Goal: Information Seeking & Learning: Understand process/instructions

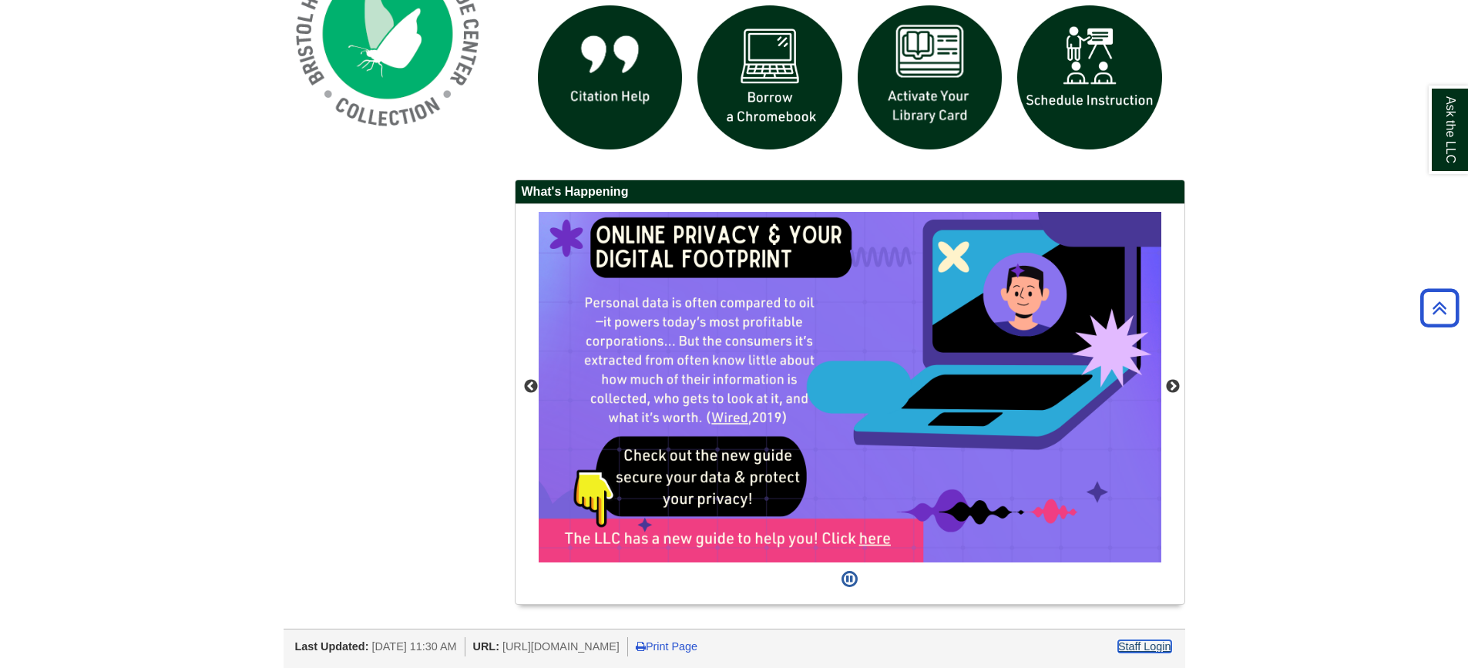
click at [1141, 649] on link "Staff Login" at bounding box center [1144, 646] width 53 height 12
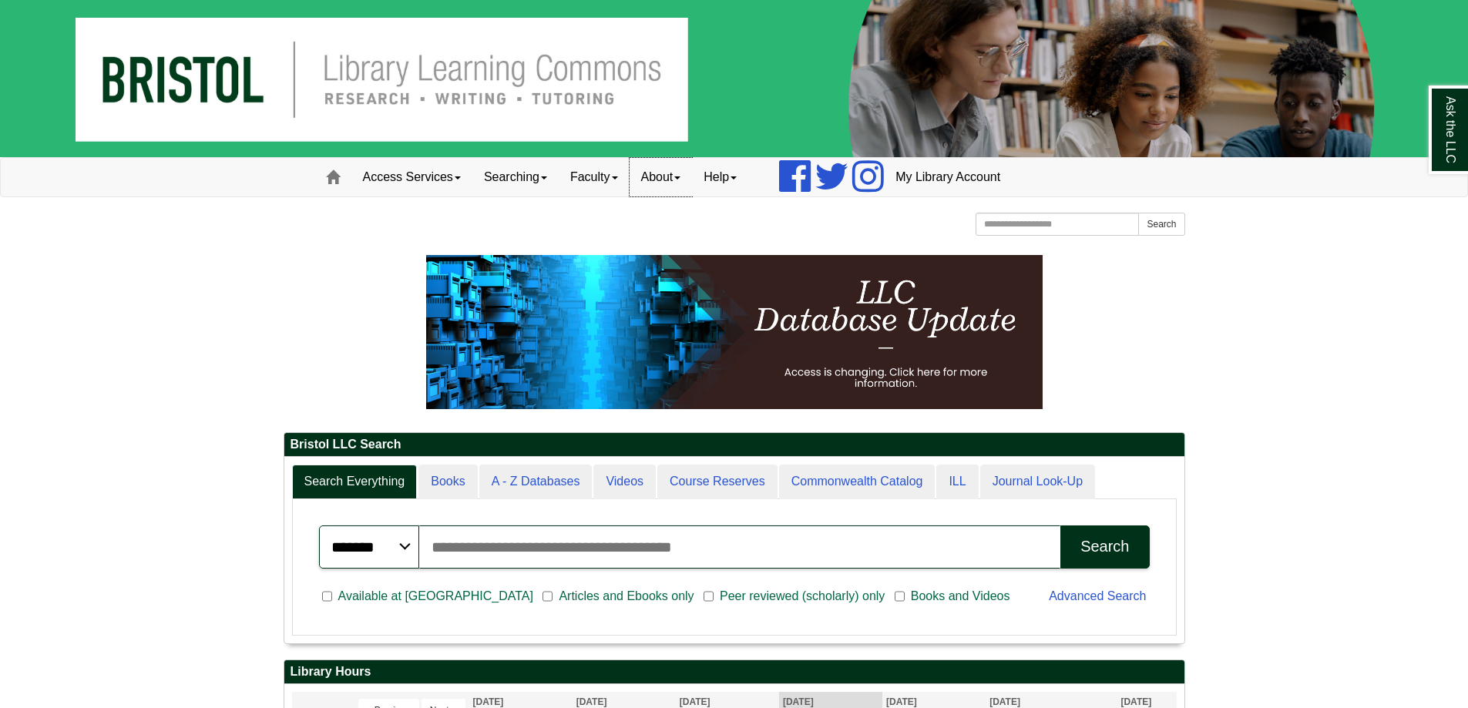
click at [675, 192] on link "About" at bounding box center [660, 177] width 63 height 39
click at [427, 182] on link "Access Services" at bounding box center [411, 177] width 121 height 39
click at [599, 181] on link "Faculty" at bounding box center [594, 177] width 71 height 39
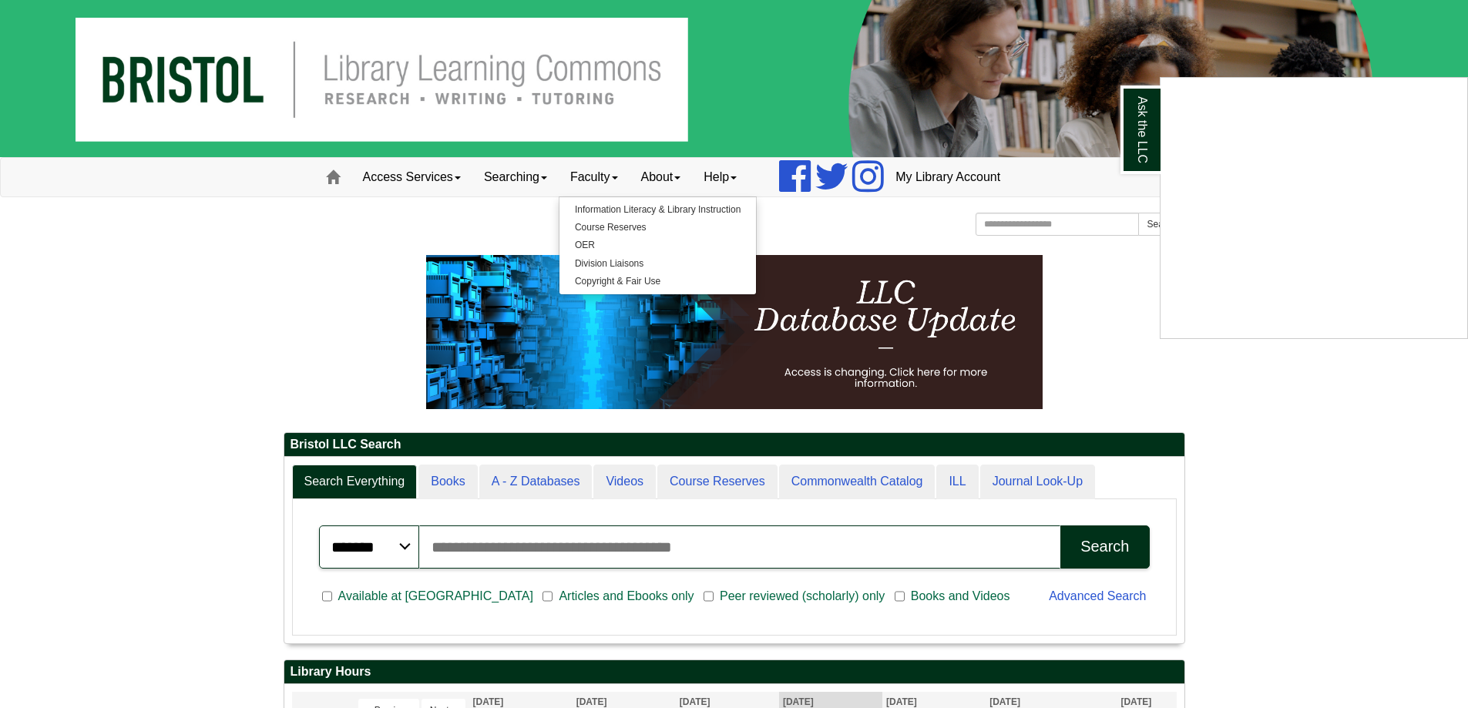
click at [633, 277] on div "Ask the LLC" at bounding box center [734, 354] width 1468 height 708
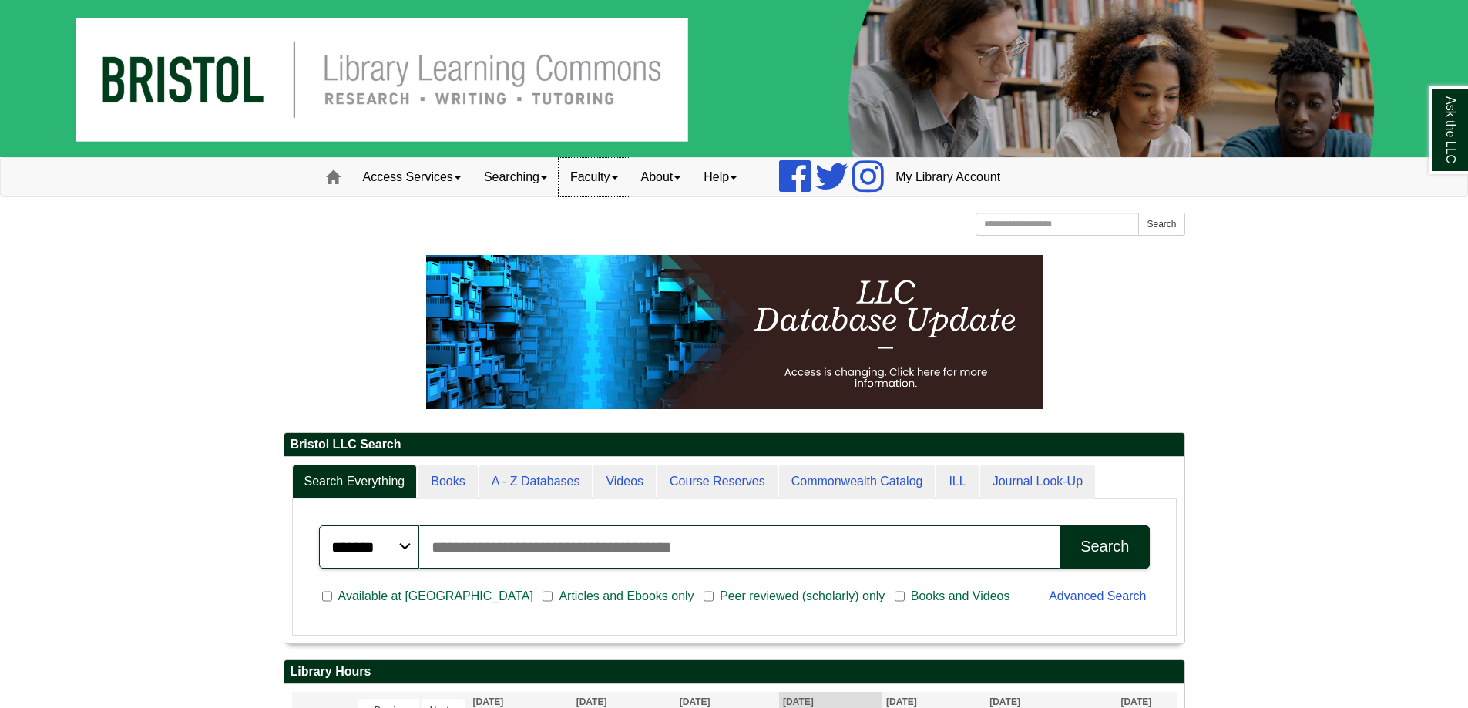
click at [611, 185] on link "Faculty" at bounding box center [594, 177] width 71 height 39
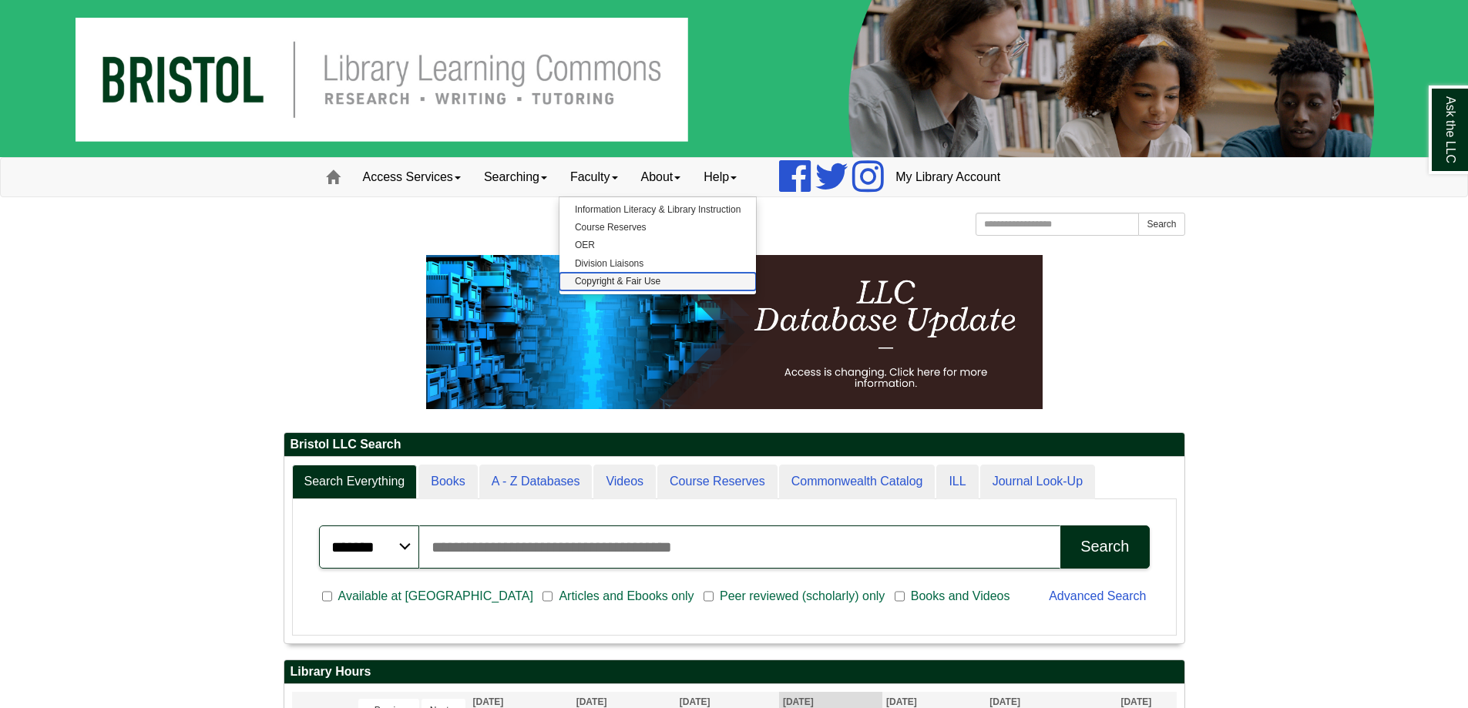
click at [634, 287] on link "Copyright & Fair Use" at bounding box center [657, 282] width 196 height 18
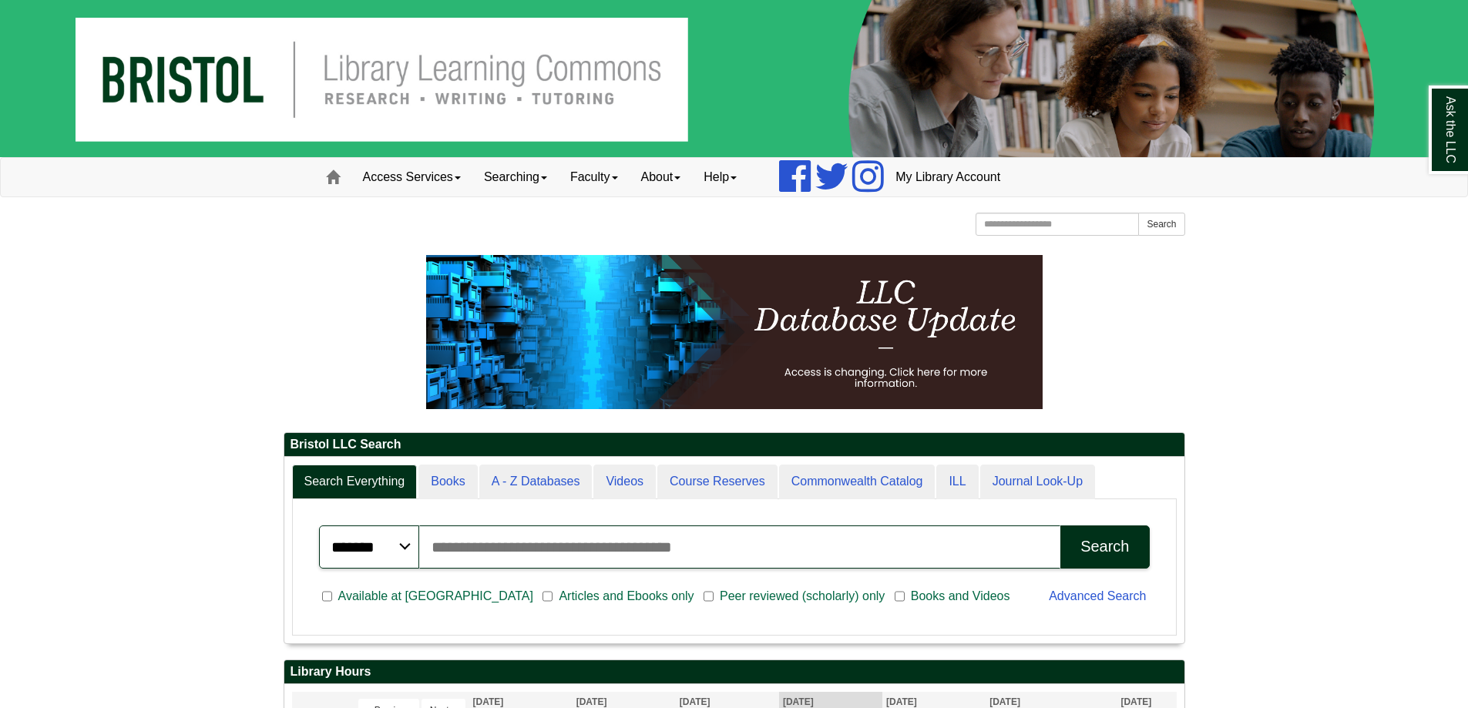
scroll to position [186, 900]
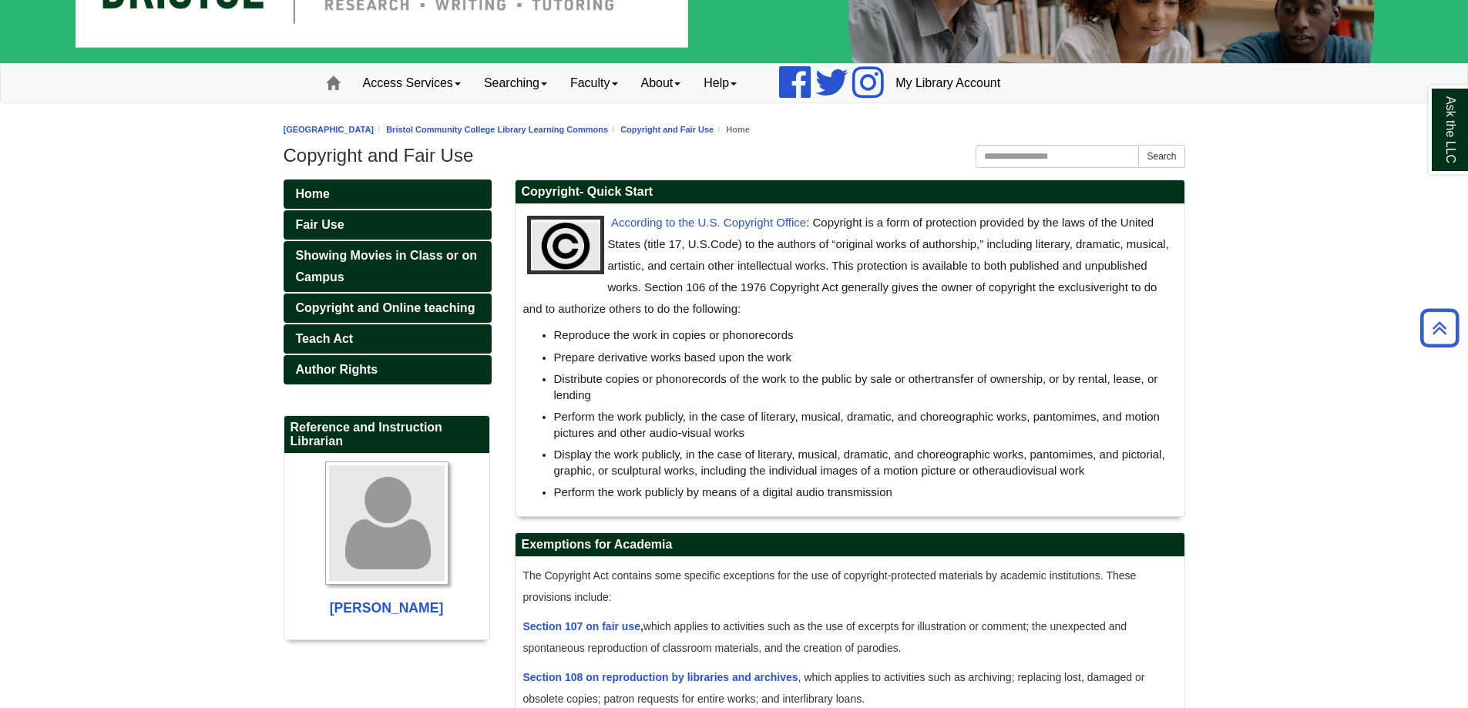
scroll to position [5, 0]
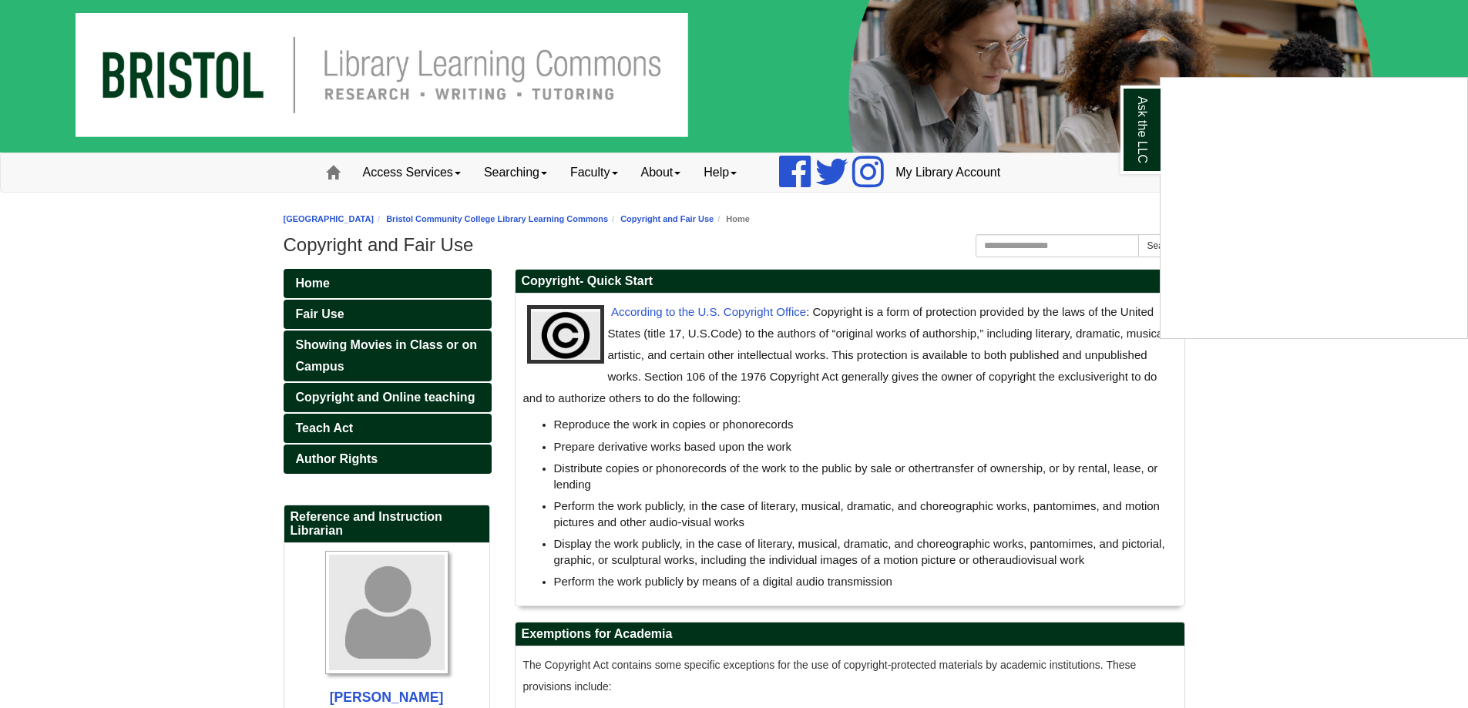
click at [756, 405] on div "Ask the LLC" at bounding box center [734, 354] width 1468 height 708
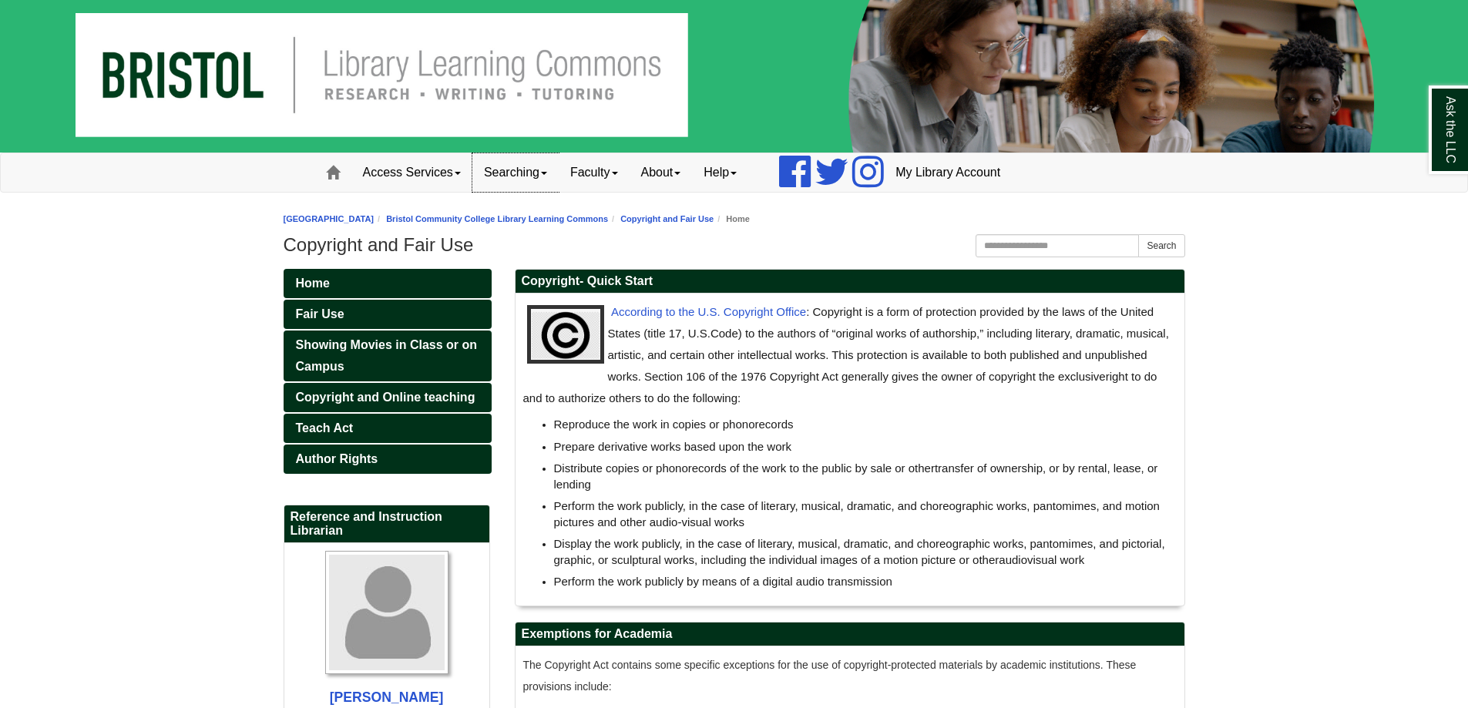
click at [532, 178] on link "Searching" at bounding box center [515, 172] width 86 height 39
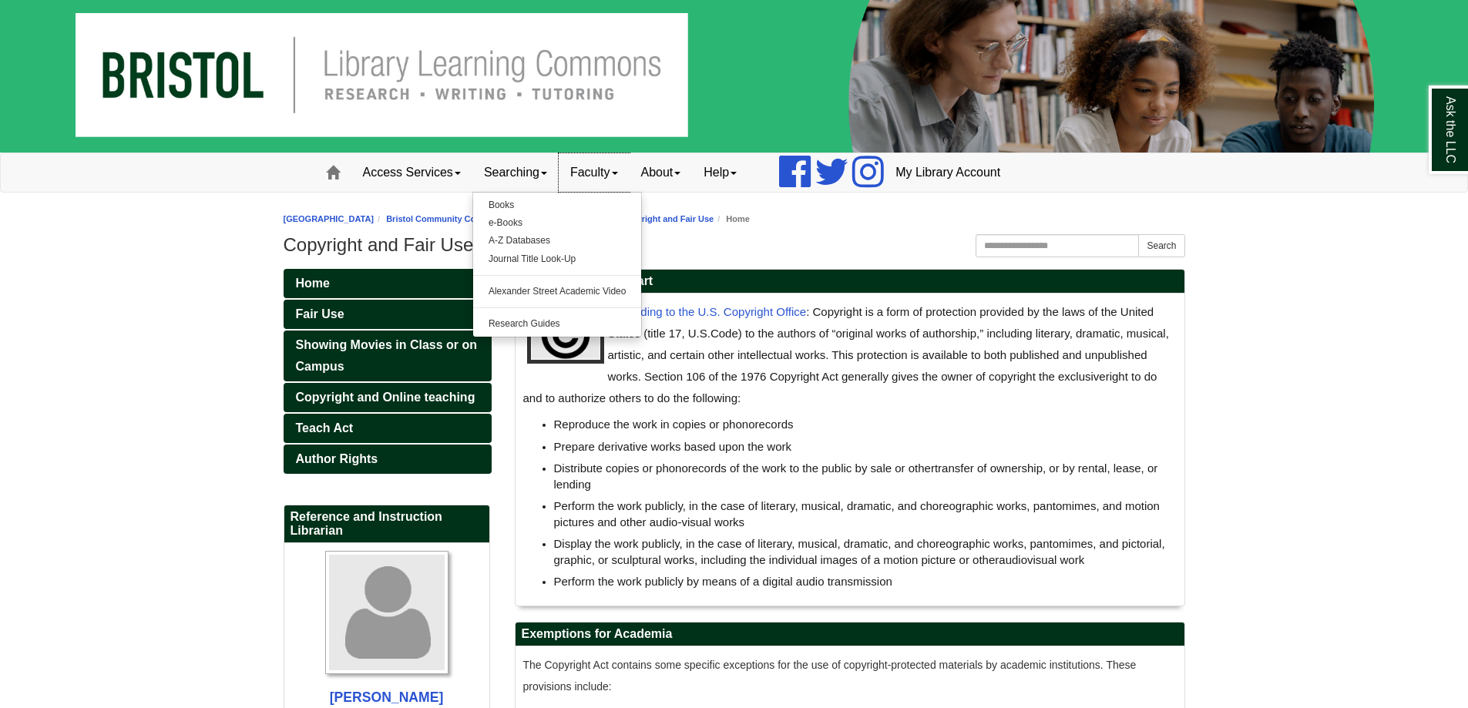
click at [602, 172] on link "Faculty" at bounding box center [594, 172] width 71 height 39
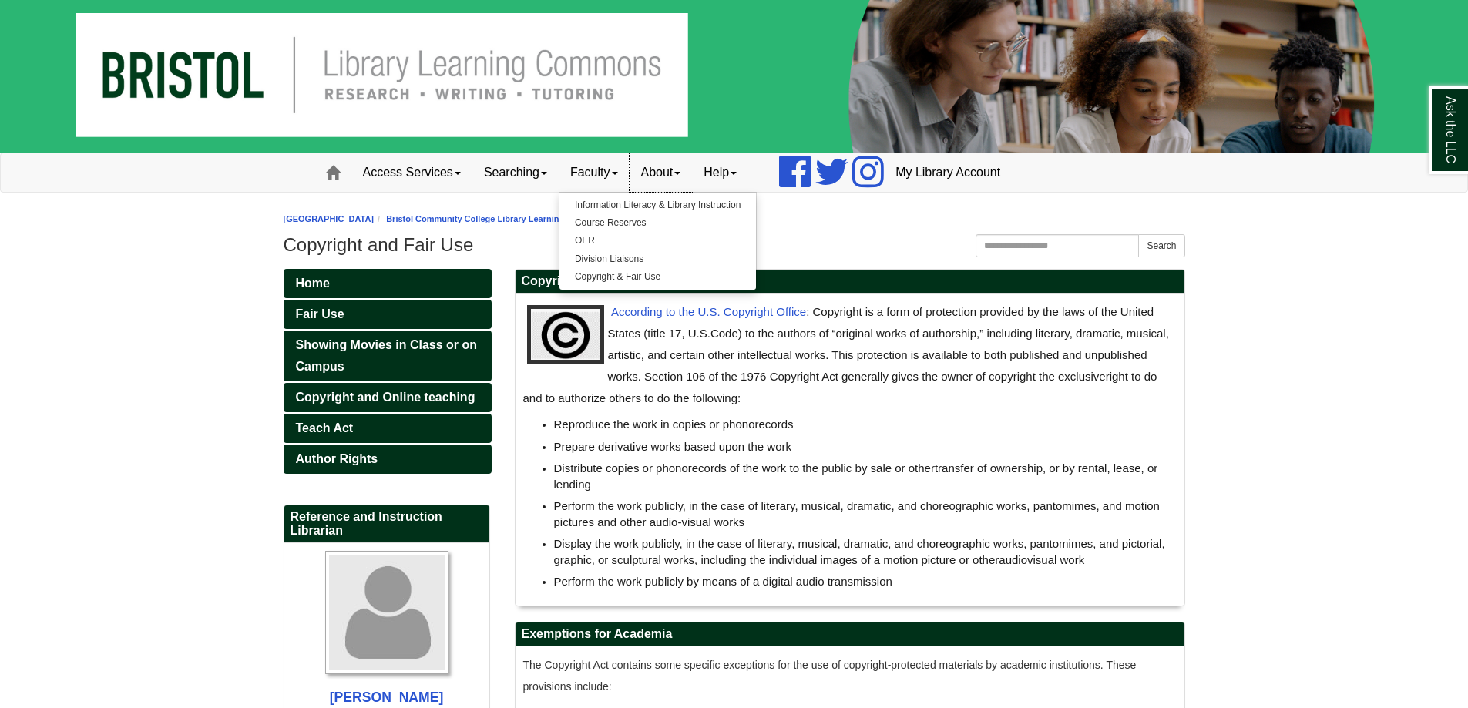
click at [670, 178] on link "About" at bounding box center [660, 172] width 63 height 39
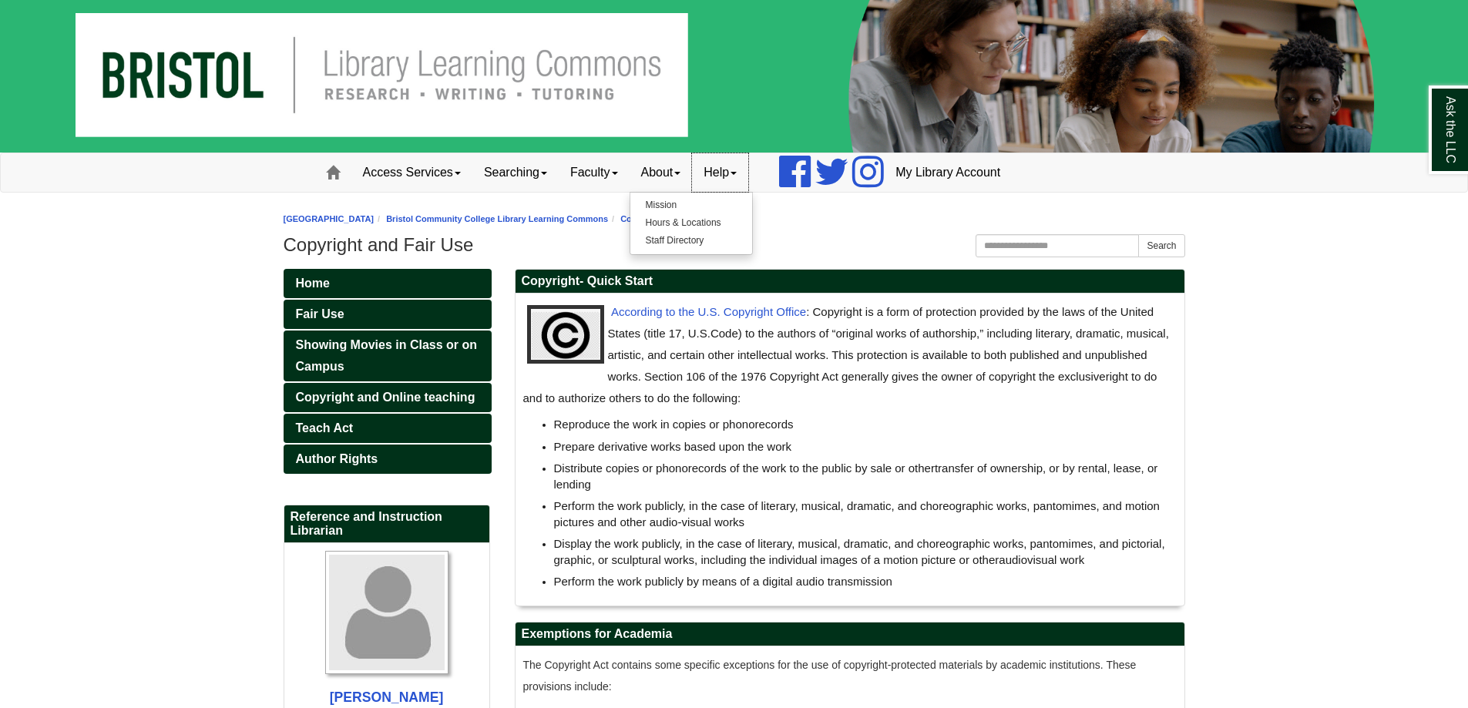
click at [730, 190] on link "Help" at bounding box center [720, 172] width 56 height 39
click at [687, 190] on link "About" at bounding box center [660, 172] width 63 height 39
click at [663, 203] on link "Mission" at bounding box center [691, 205] width 122 height 18
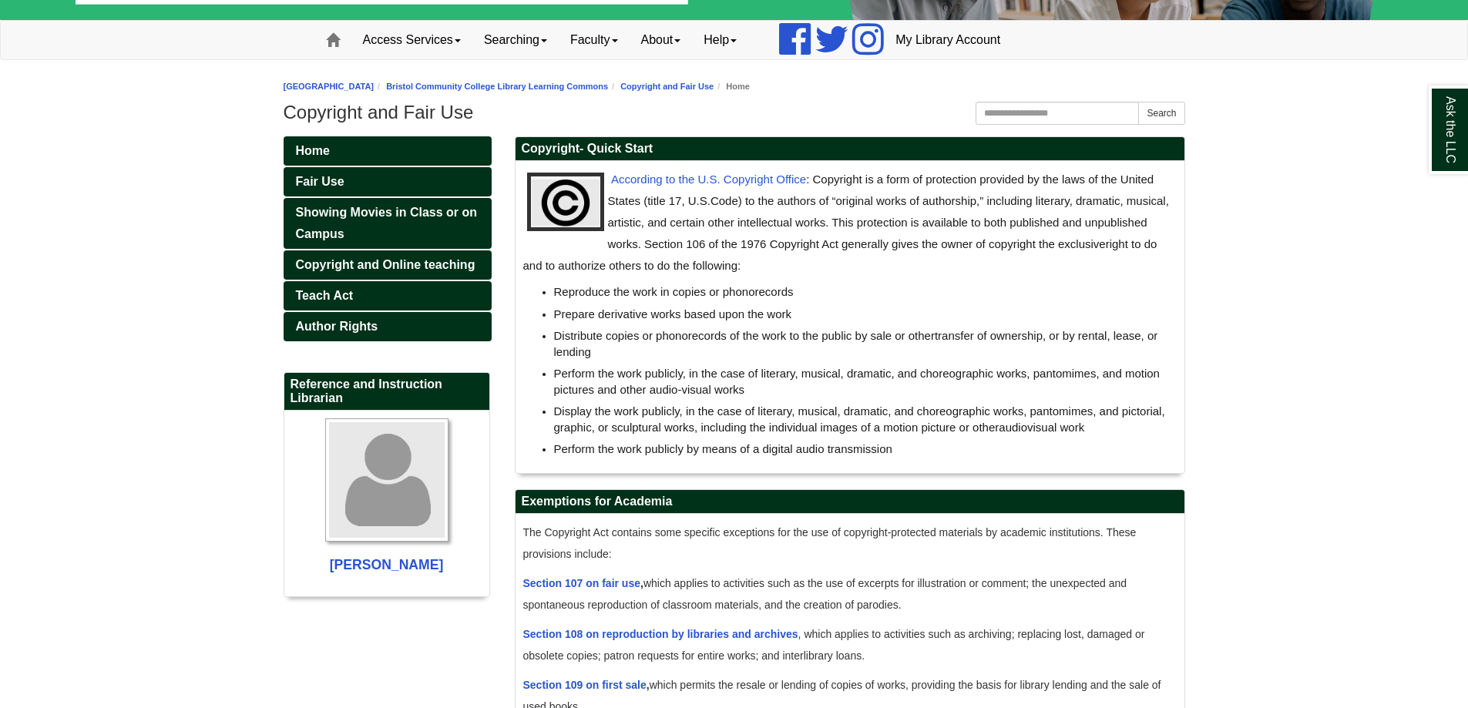
scroll to position [390, 0]
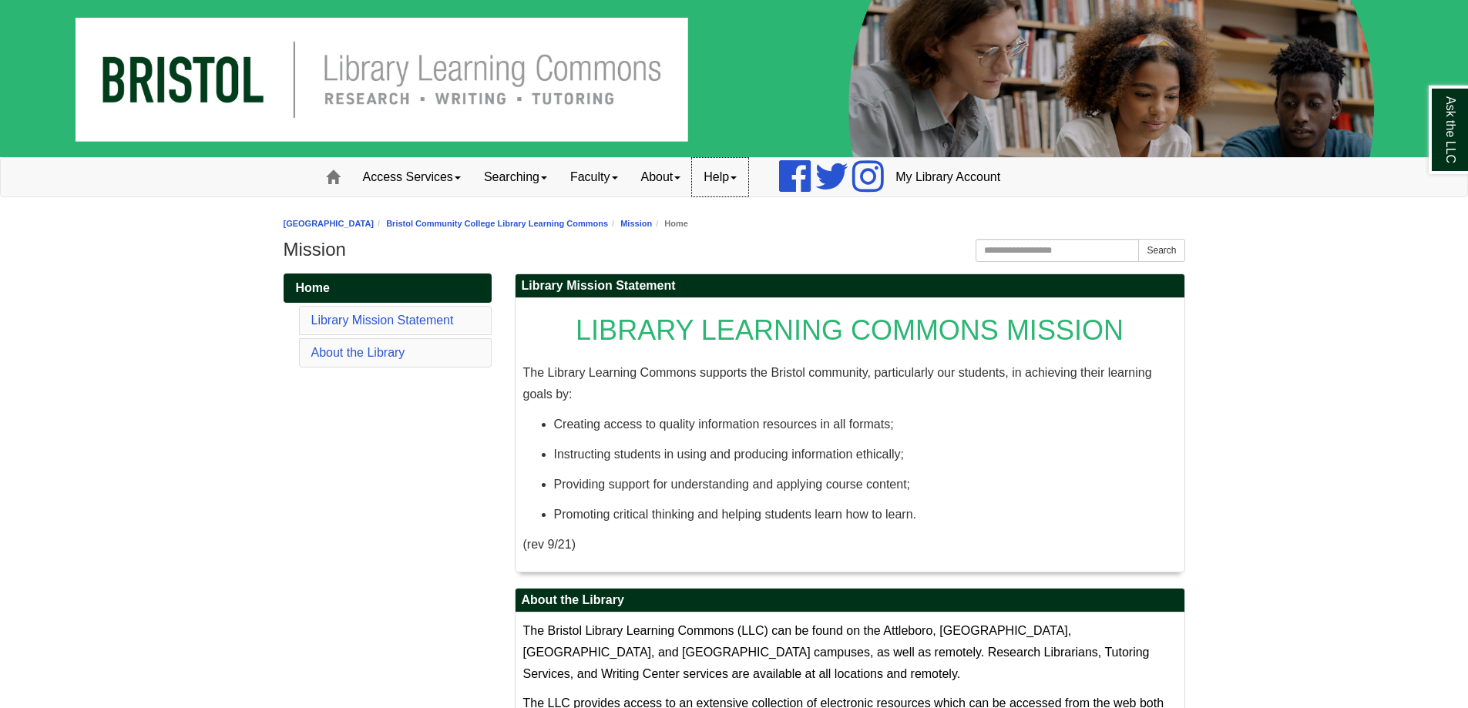
click at [741, 175] on link "Help" at bounding box center [720, 177] width 56 height 39
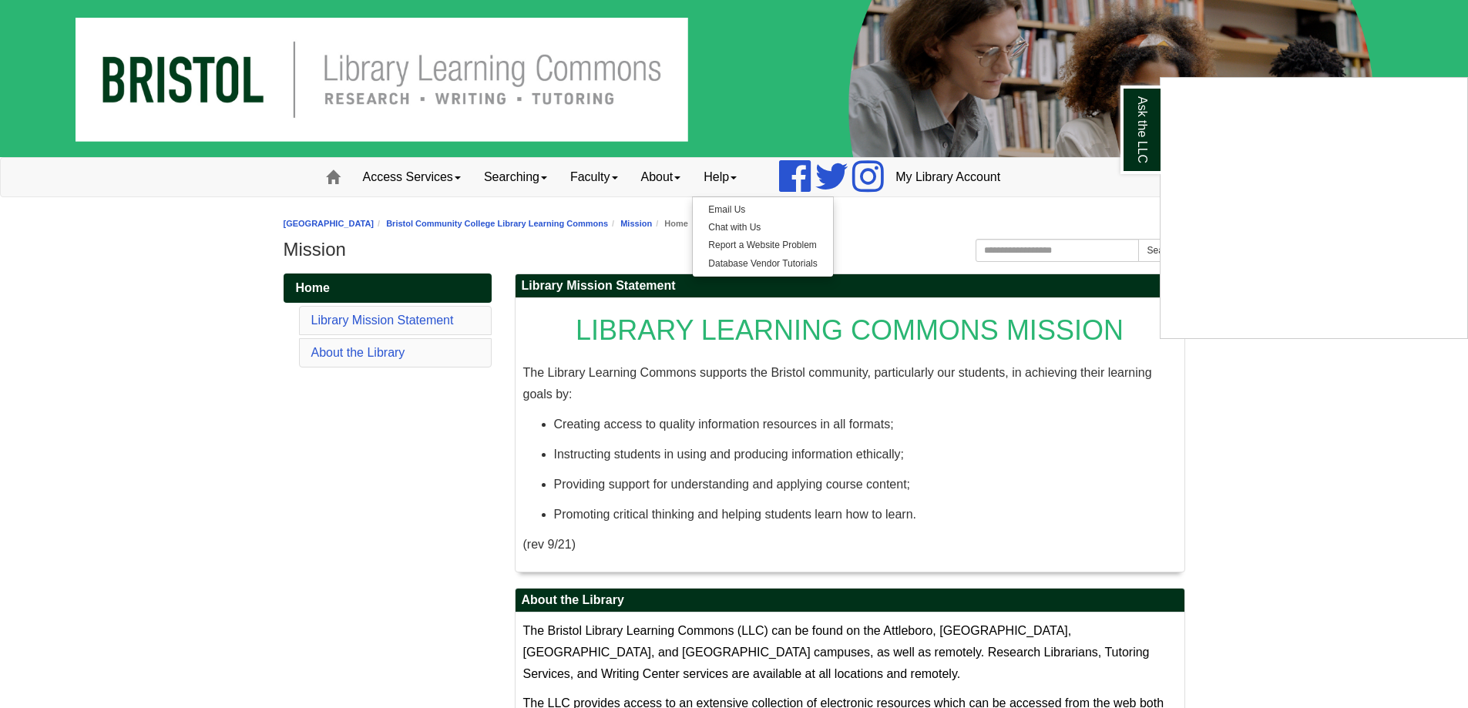
click at [643, 176] on div "Ask the LLC" at bounding box center [734, 354] width 1468 height 708
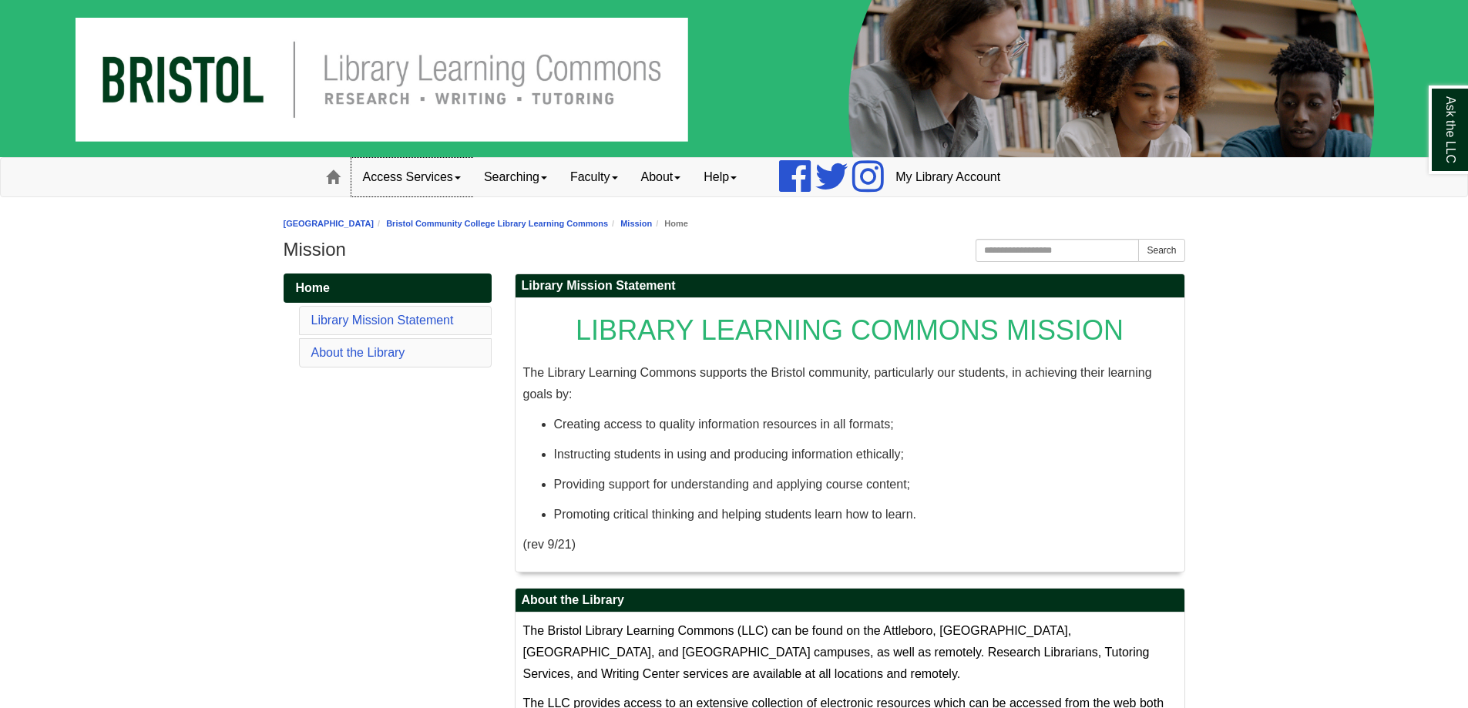
click at [434, 183] on link "Access Services" at bounding box center [411, 177] width 121 height 39
click at [462, 208] on link "Access Services Policies" at bounding box center [432, 210] width 160 height 18
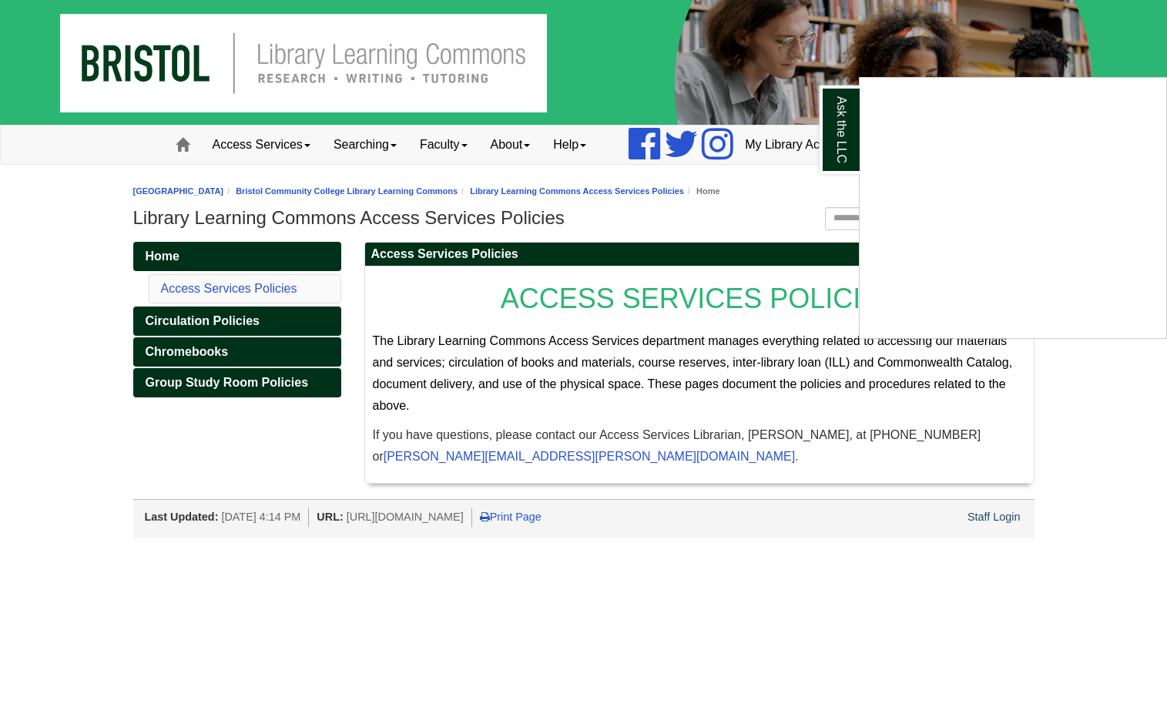
drag, startPoint x: 532, startPoint y: 623, endPoint x: 539, endPoint y: 606, distance: 18.3
click at [532, 623] on div "Ask the LLC" at bounding box center [583, 353] width 1167 height 707
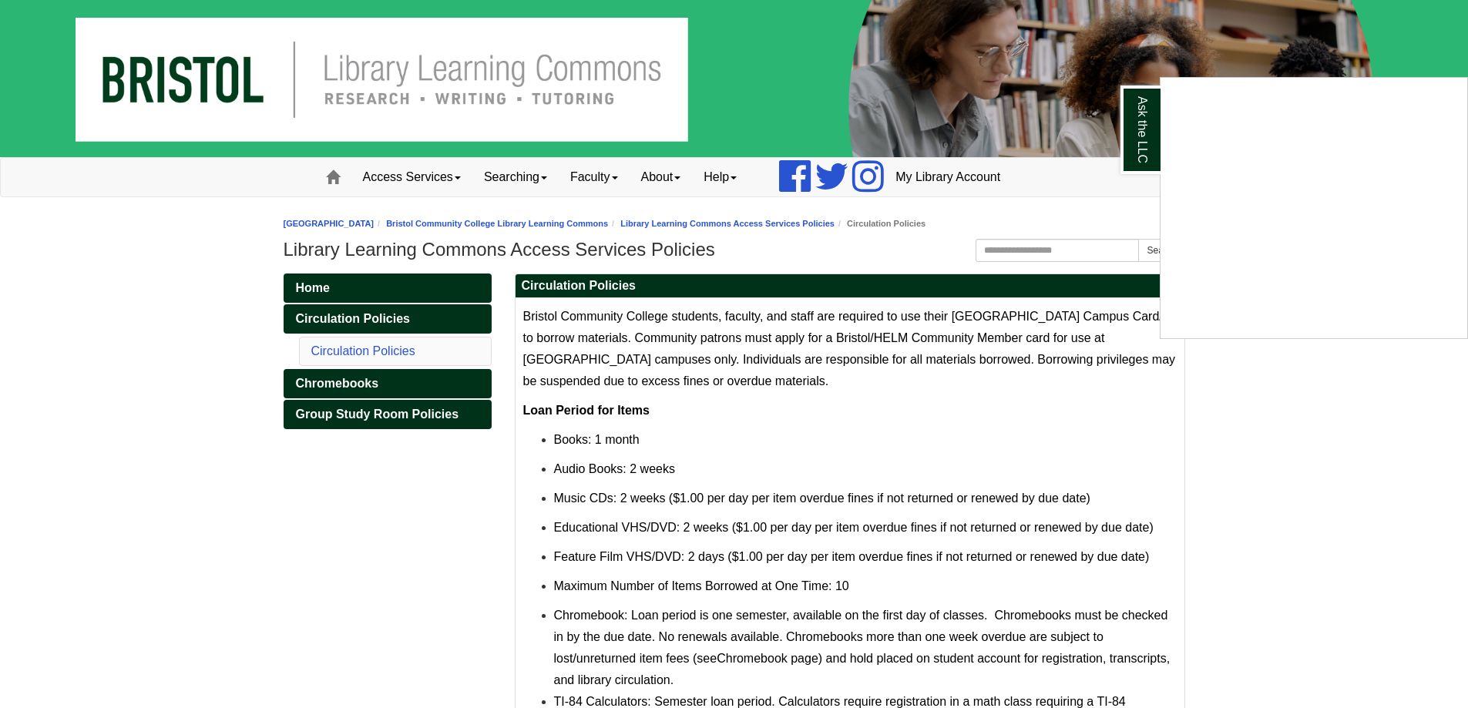
click at [369, 378] on div "Ask the LLC" at bounding box center [734, 354] width 1468 height 708
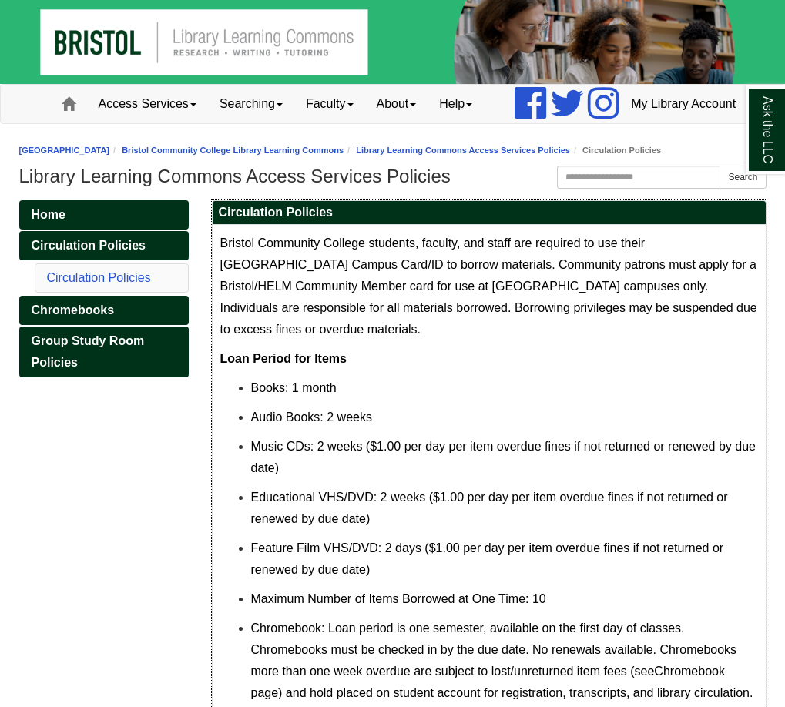
click at [339, 336] on span "Bristol Community College students, faculty, and staff are required to use thei…" at bounding box center [488, 286] width 537 height 99
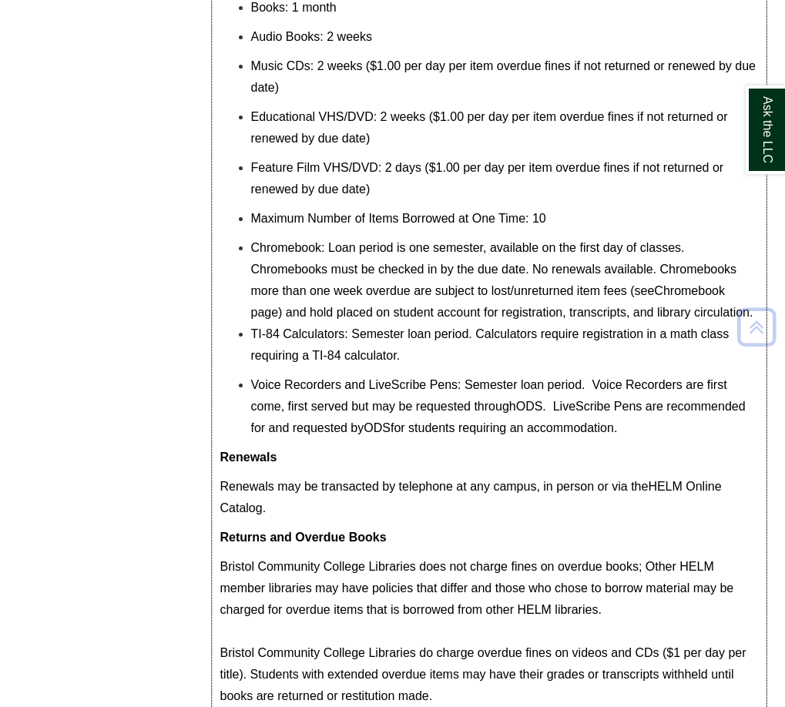
scroll to position [385, 0]
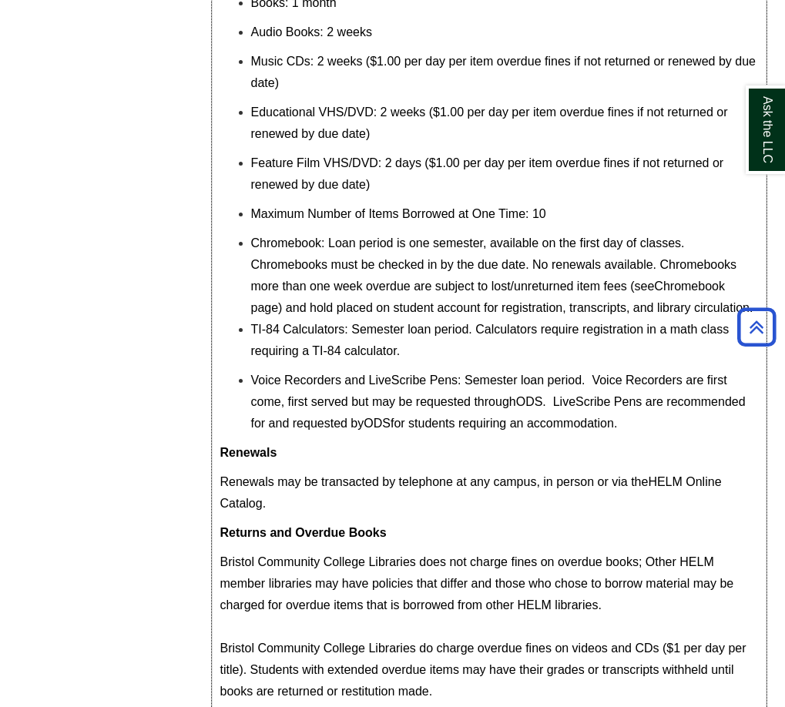
click at [619, 276] on span ": Loan period is one semester, available on the first day of classes. Chromeboo…" at bounding box center [494, 265] width 486 height 56
click at [421, 314] on span ") and hold placed on student account for registration, transcripts, and library…" at bounding box center [515, 307] width 475 height 13
click at [482, 362] on p "TI-84 Calculators: Semester loan period. Calculators require registration in a …" at bounding box center [504, 340] width 507 height 43
click at [460, 277] on span ": Loan period is one semester, available on the first day of classes. Chromeboo…" at bounding box center [494, 265] width 486 height 56
click at [563, 319] on li "Chromebook : Loan period is one semester, available on the first day of classes…" at bounding box center [504, 276] width 507 height 86
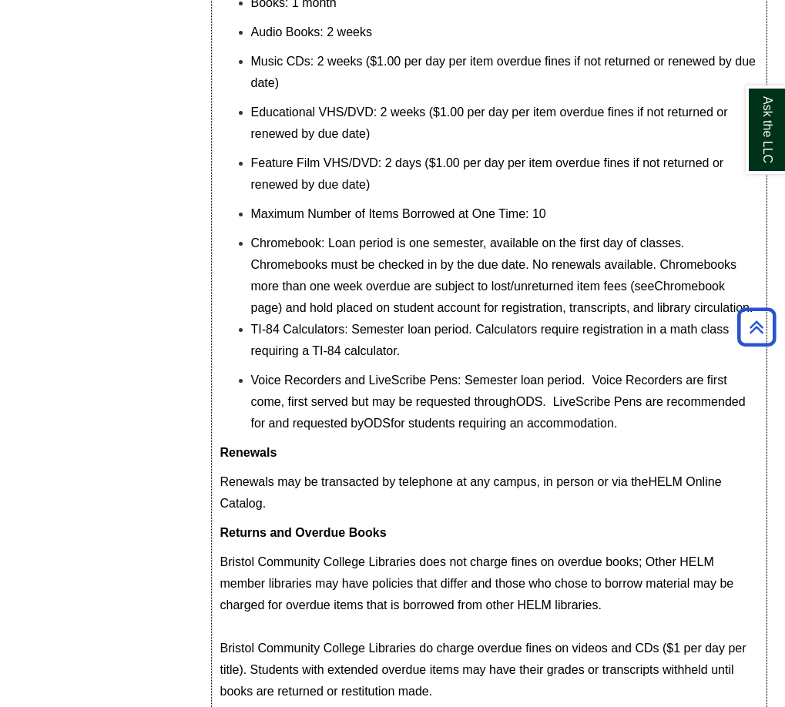
click at [582, 191] on span "Feature Film VHS/DVD: 2 days ($1.00 per day per item overdue fines if not retur…" at bounding box center [487, 173] width 473 height 35
click at [405, 314] on span ") and hold placed on student account for registration, transcripts, and library…" at bounding box center [515, 307] width 475 height 13
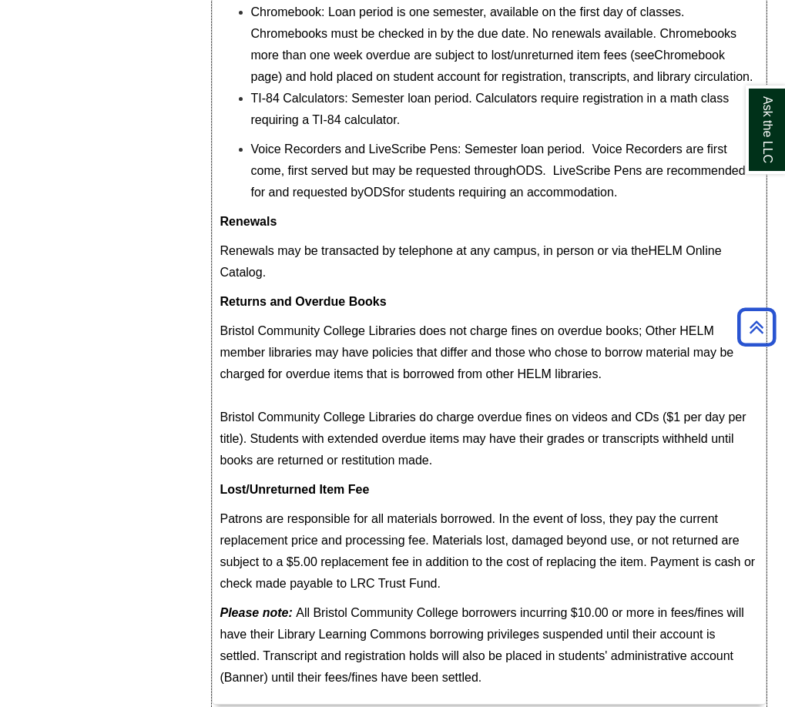
click at [368, 284] on p "Renewals may be transacted by telephone at any campus, in person or via the HEL…" at bounding box center [489, 261] width 538 height 43
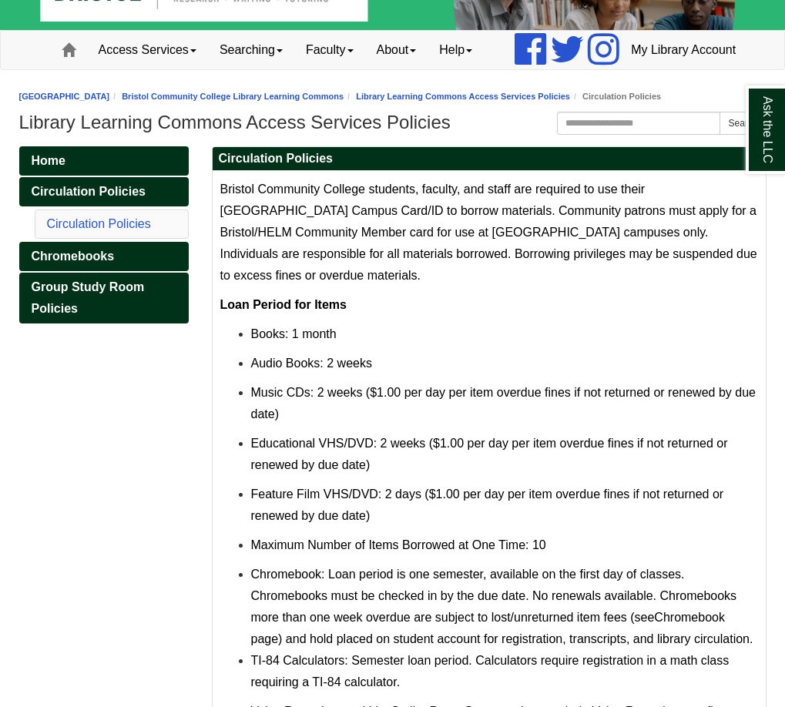
scroll to position [92, 0]
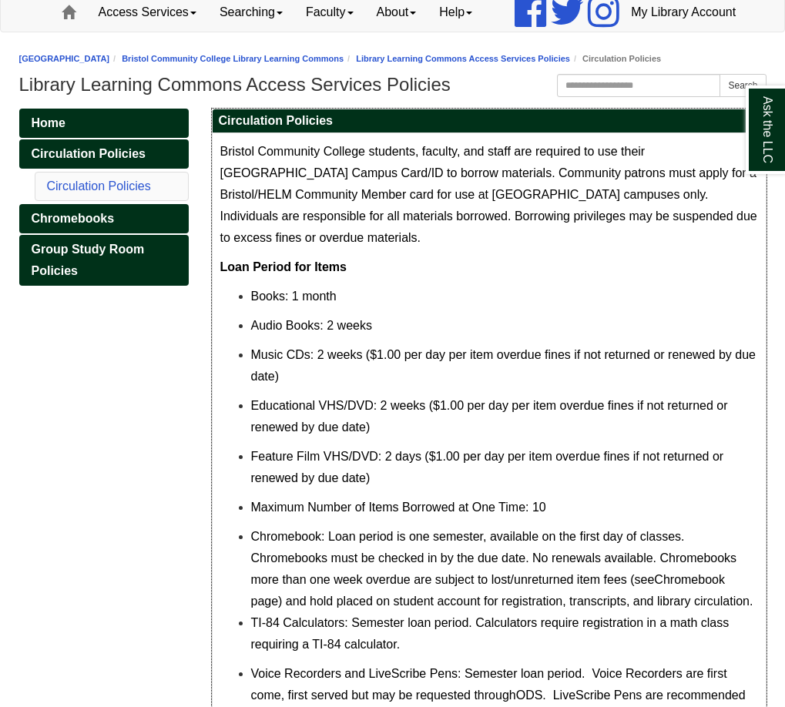
click at [402, 384] on p "Music CDs: 2 weeks ($1.00 per day per item overdue fines if not returned or ren…" at bounding box center [504, 365] width 507 height 43
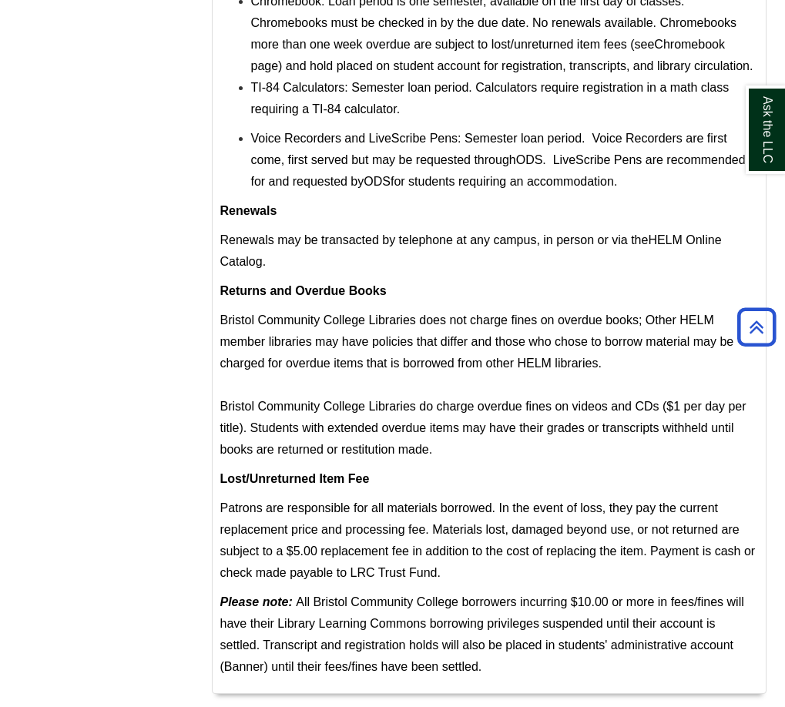
scroll to position [631, 0]
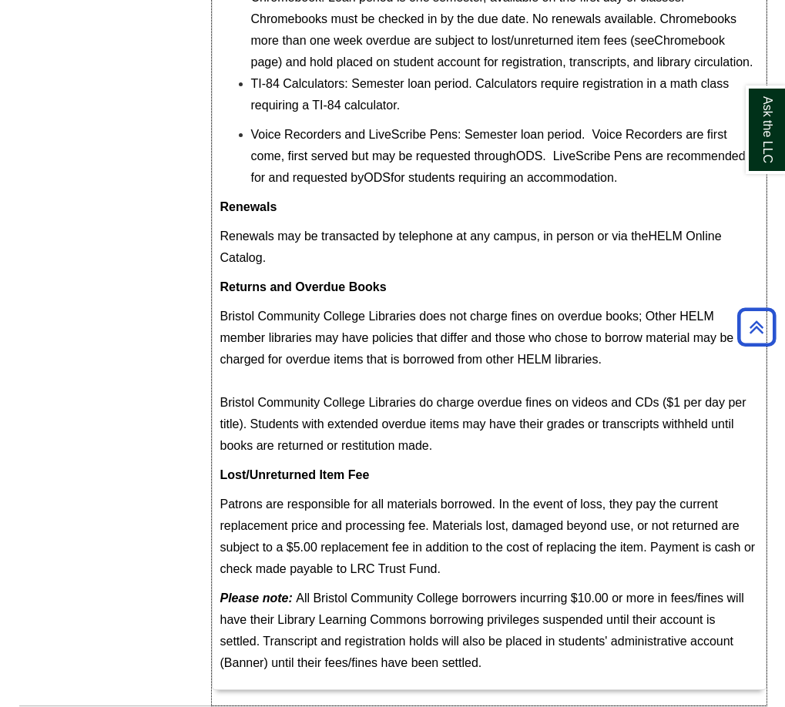
click at [376, 378] on span "Bristol Community College Libraries does not charge fines on overdue books; Oth…" at bounding box center [483, 381] width 526 height 143
click at [485, 350] on span "Bristol Community College Libraries does not charge fines on overdue books; Oth…" at bounding box center [483, 381] width 526 height 143
click at [656, 414] on p "Bristol Community College Libraries does not charge fines on overdue books; Oth…" at bounding box center [489, 381] width 538 height 151
click at [613, 400] on p "Bristol Community College Libraries does not charge fines on overdue books; Oth…" at bounding box center [489, 381] width 538 height 151
click at [640, 420] on p "Bristol Community College Libraries does not charge fines on overdue books; Oth…" at bounding box center [489, 381] width 538 height 151
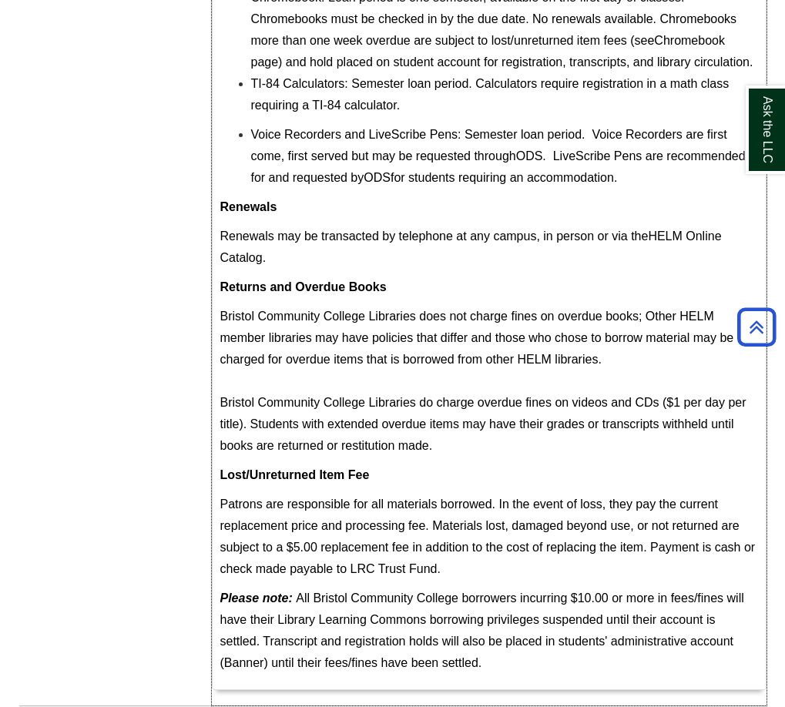
click at [556, 407] on p "Bristol Community College Libraries does not charge fines on overdue books; Oth…" at bounding box center [489, 381] width 538 height 151
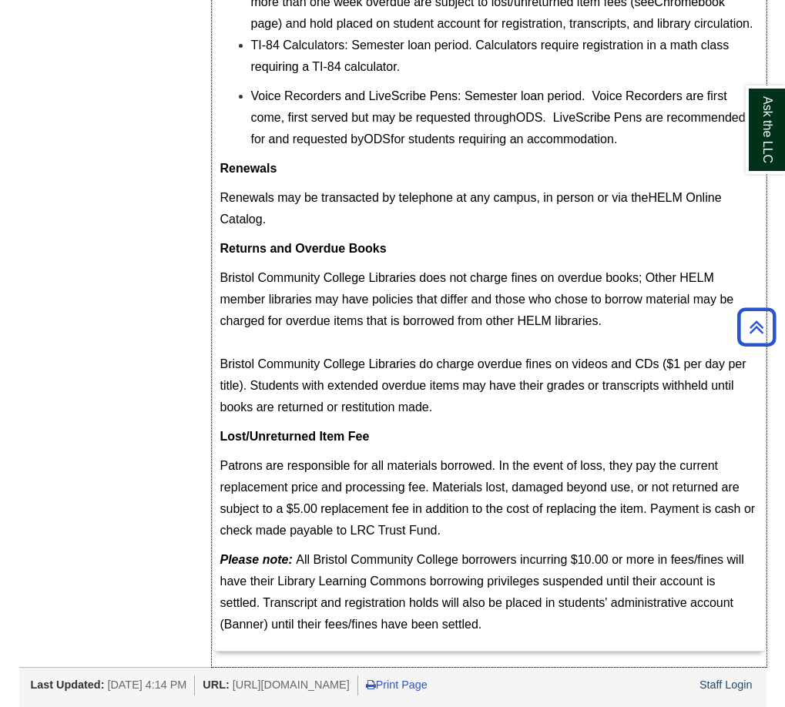
click at [660, 464] on span "Patrons are responsible for all materials borrowed. In the event of loss, they …" at bounding box center [487, 498] width 535 height 78
click at [639, 435] on p "Lost/Unreturned Item Fee" at bounding box center [489, 437] width 538 height 22
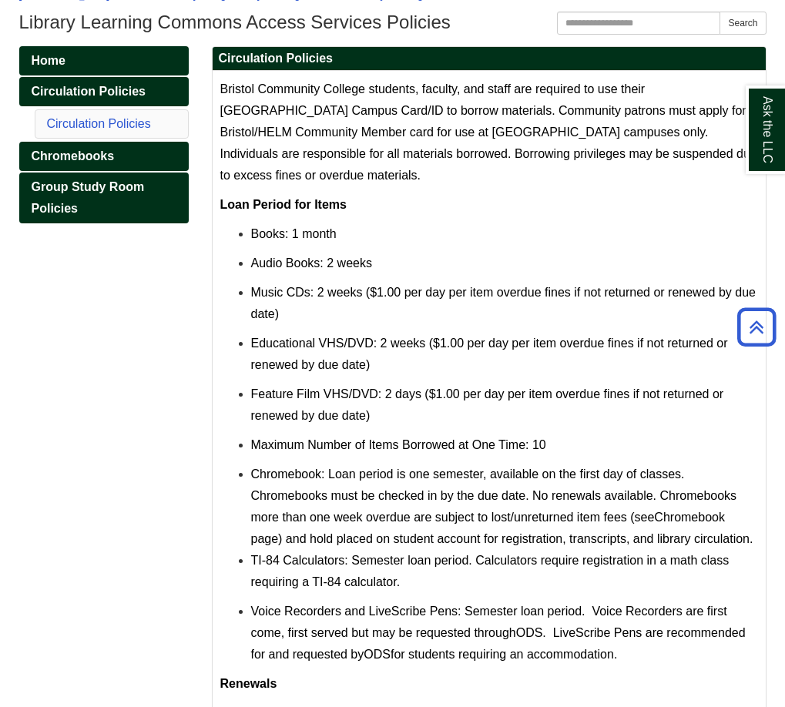
scroll to position [0, 0]
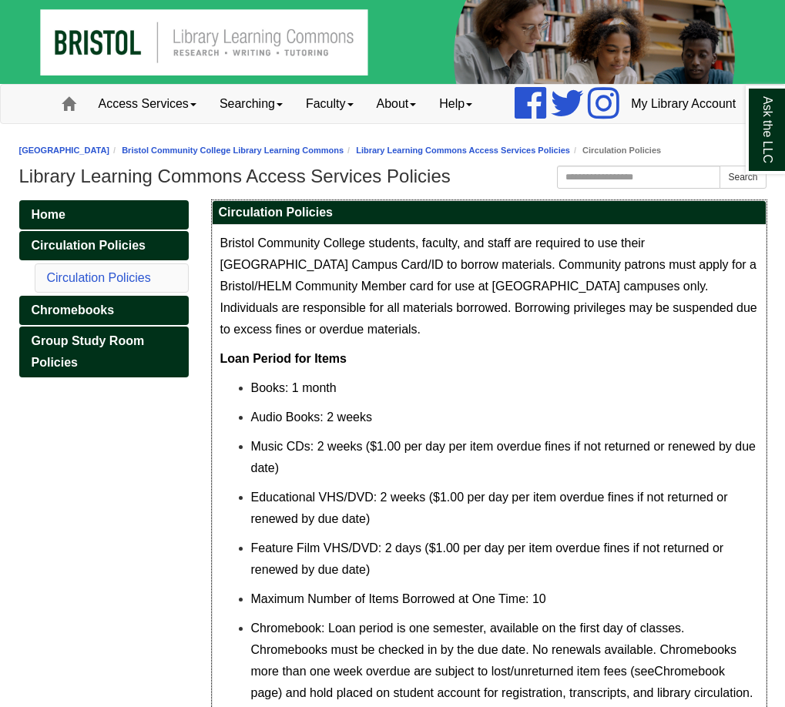
click at [588, 330] on span "Bristol Community College students, faculty, and staff are required to use thei…" at bounding box center [488, 286] width 537 height 99
click at [609, 341] on p "Bristol Community College students, faculty, and staff are required to use thei…" at bounding box center [489, 287] width 538 height 108
click at [589, 475] on span "Music CDs: 2 weeks ($1.00 per day per item overdue fines if not returned or ren…" at bounding box center [503, 457] width 505 height 35
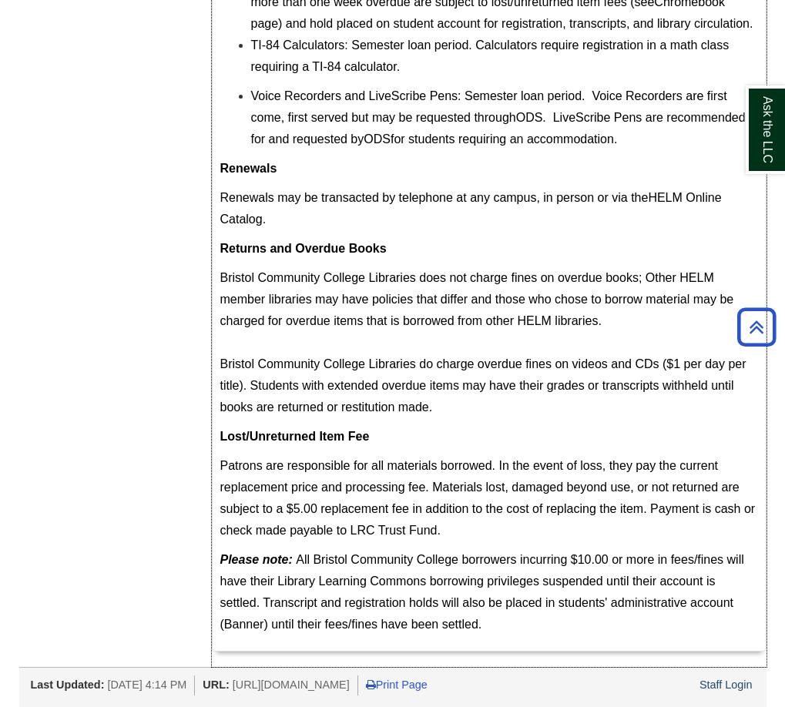
scroll to position [708, 0]
click at [572, 401] on p "Bristol Community College Libraries does not charge fines on overdue books; Oth…" at bounding box center [489, 342] width 538 height 151
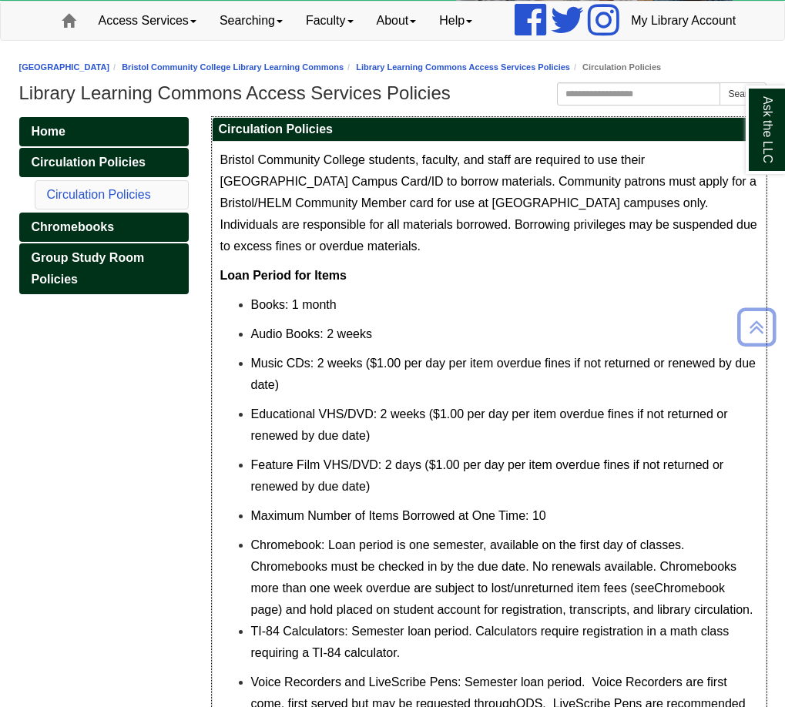
scroll to position [0, 0]
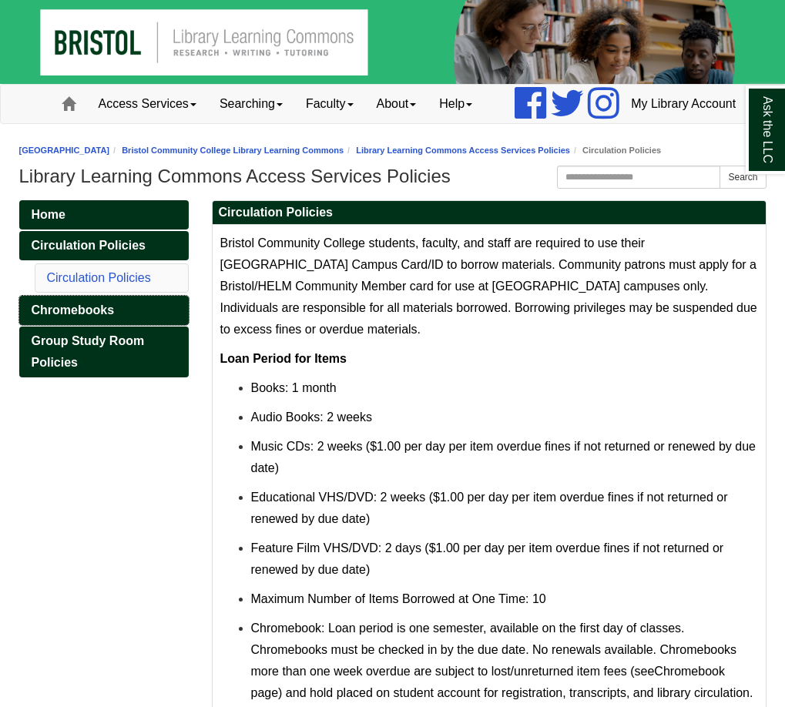
click at [69, 317] on span "Chromebooks" at bounding box center [73, 310] width 83 height 13
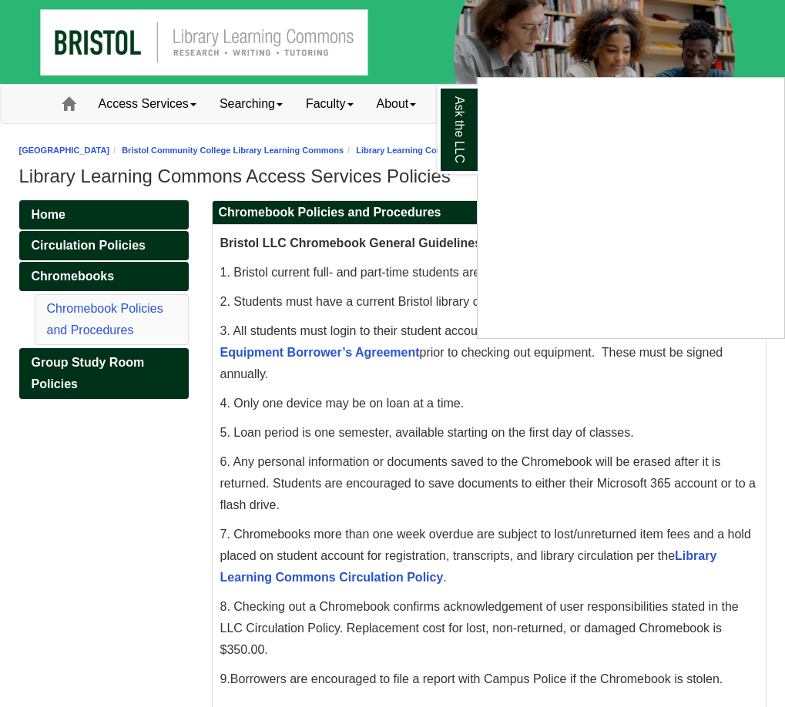
click at [549, 449] on div "Ask the LLC" at bounding box center [392, 353] width 785 height 707
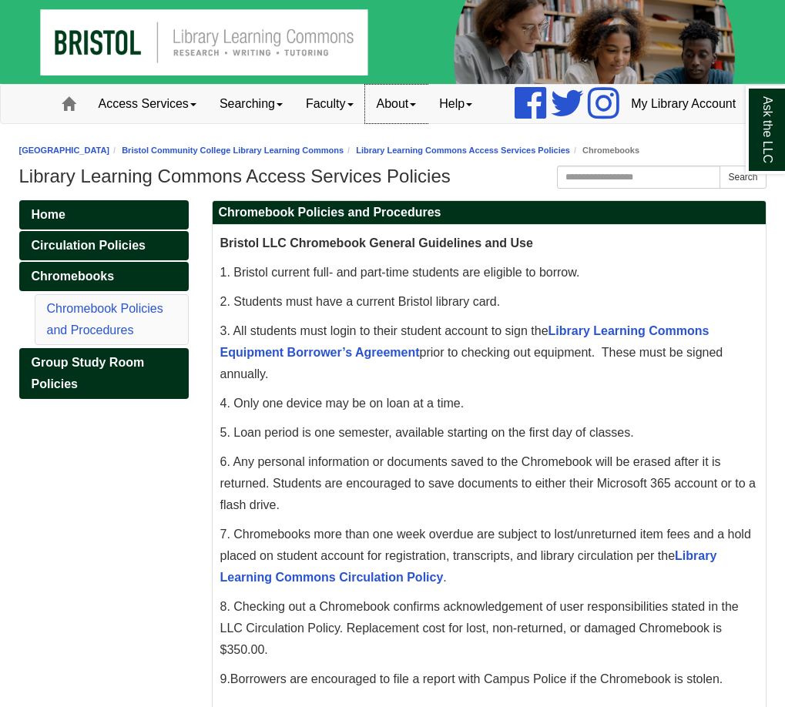
click at [365, 123] on link "About" at bounding box center [396, 104] width 63 height 39
click at [366, 163] on link "Hours & Locations" at bounding box center [427, 155] width 122 height 18
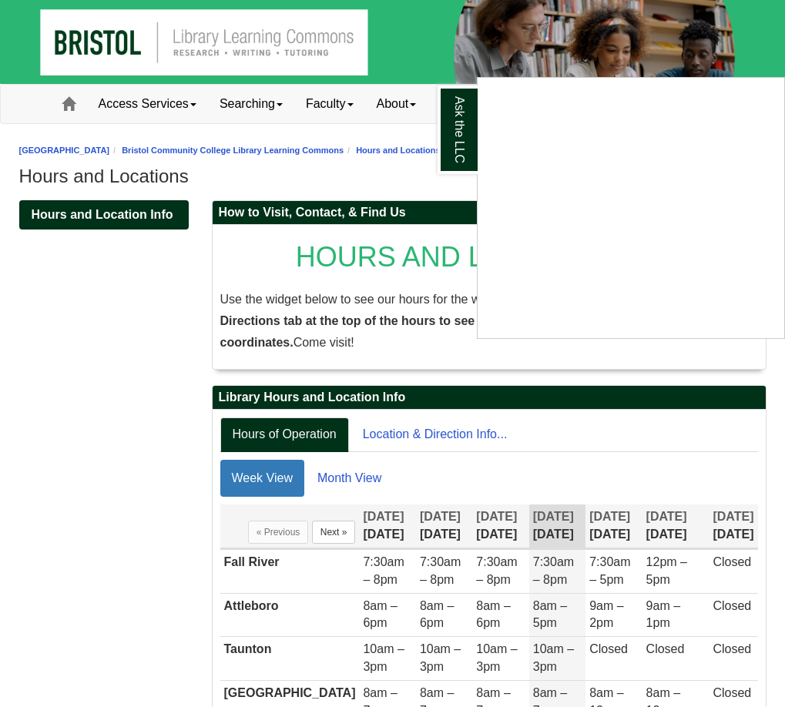
click at [362, 159] on div "Ask the LLC" at bounding box center [392, 353] width 785 height 707
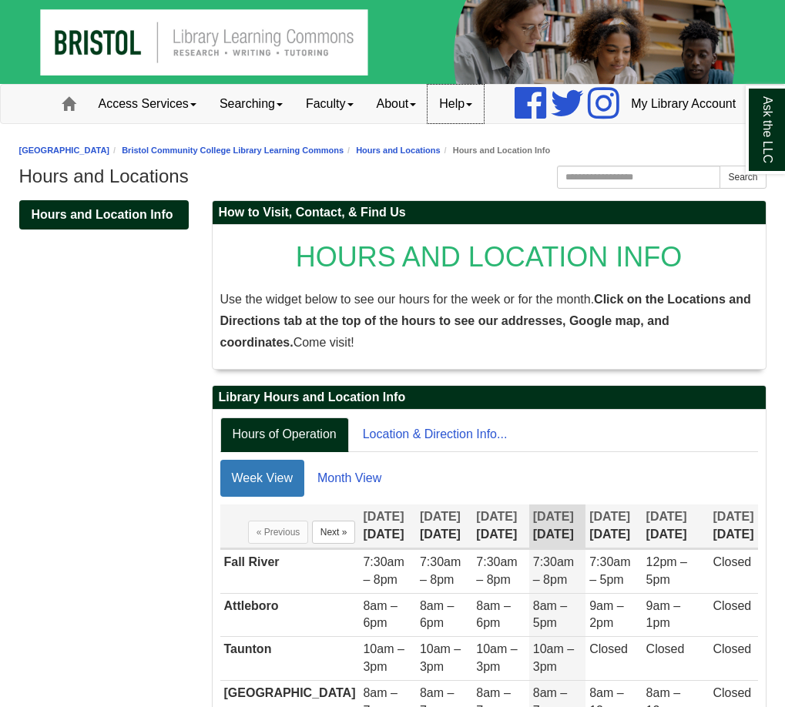
click at [428, 123] on link "Help" at bounding box center [456, 104] width 56 height 39
click at [294, 123] on link "Faculty" at bounding box center [329, 104] width 71 height 39
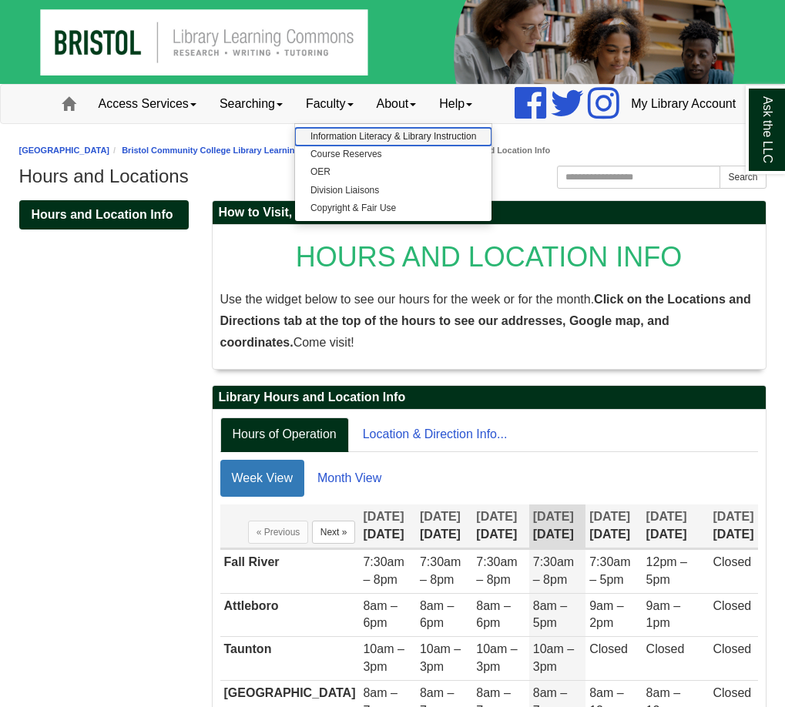
click at [299, 146] on link "Information Literacy & Library Instruction" at bounding box center [393, 137] width 196 height 18
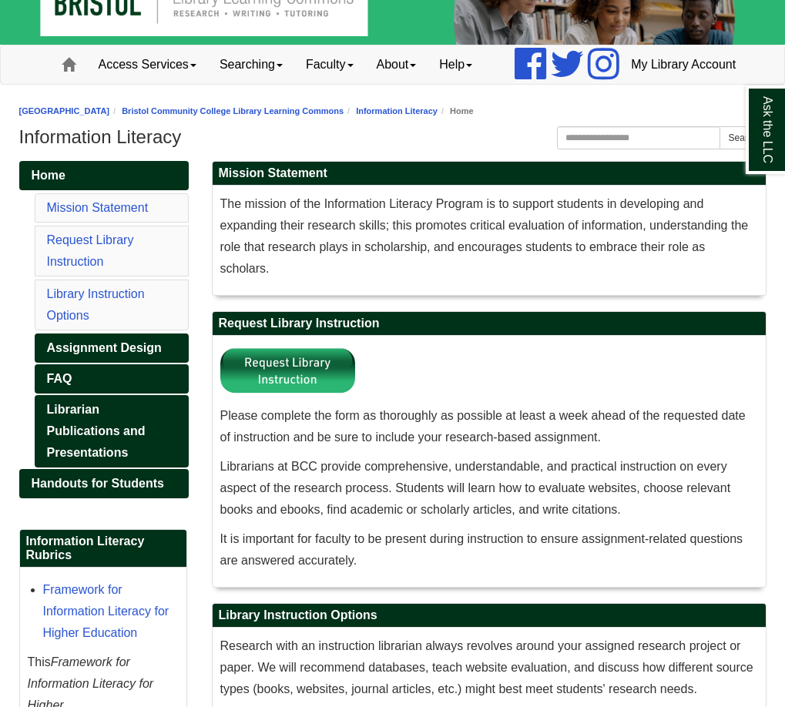
scroll to position [77, 0]
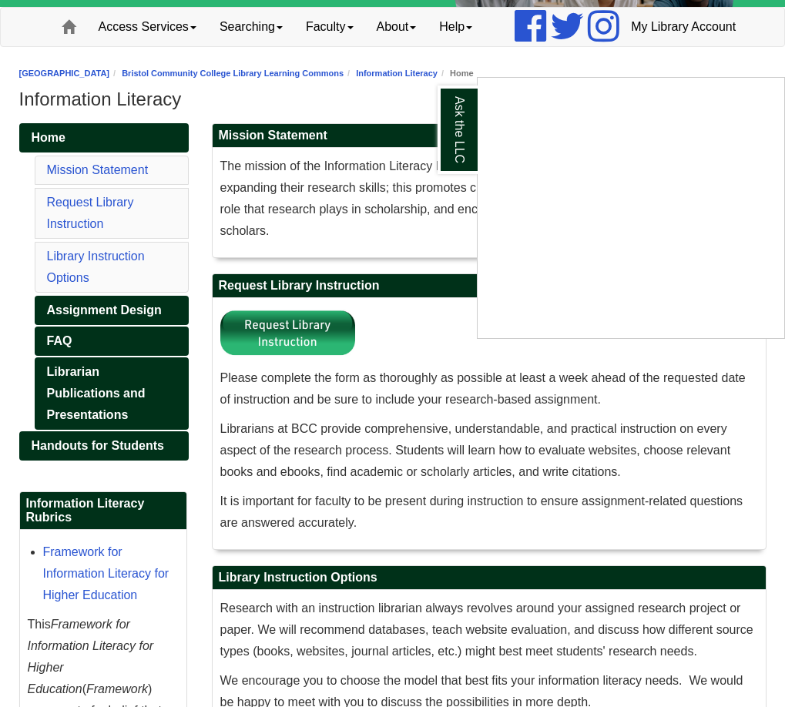
click at [92, 378] on div "Ask the LLC" at bounding box center [392, 353] width 785 height 707
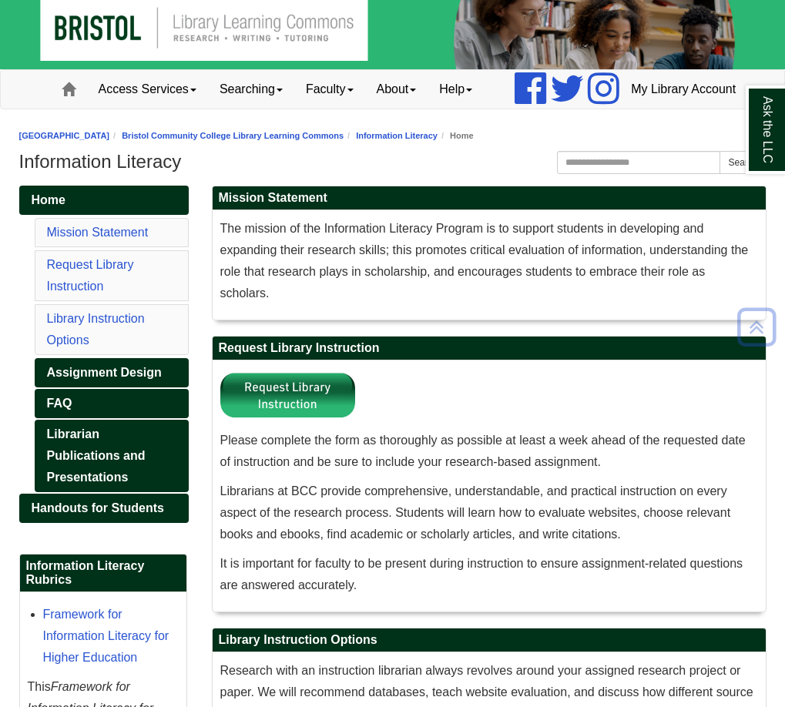
scroll to position [0, 0]
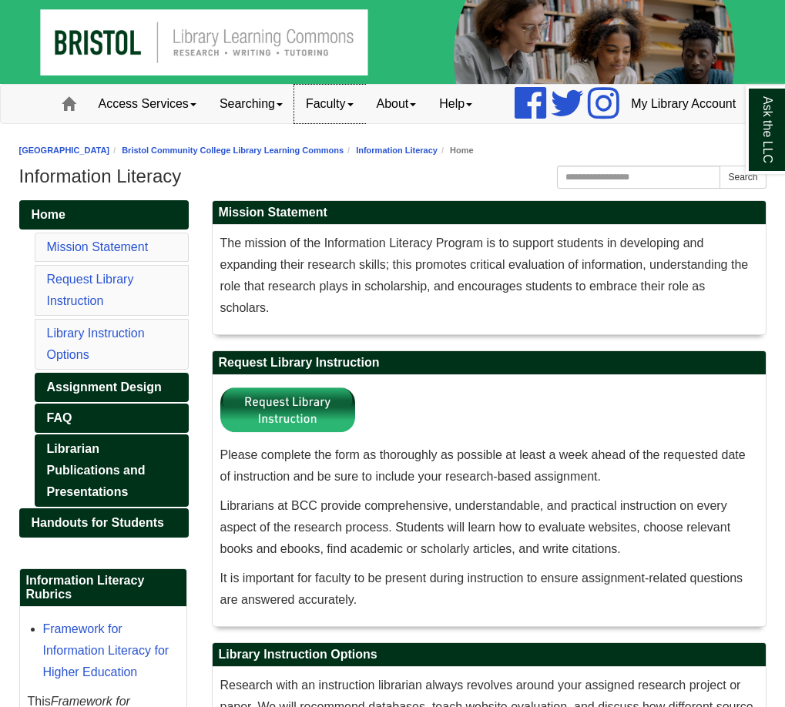
click at [294, 123] on link "Faculty" at bounding box center [329, 104] width 71 height 39
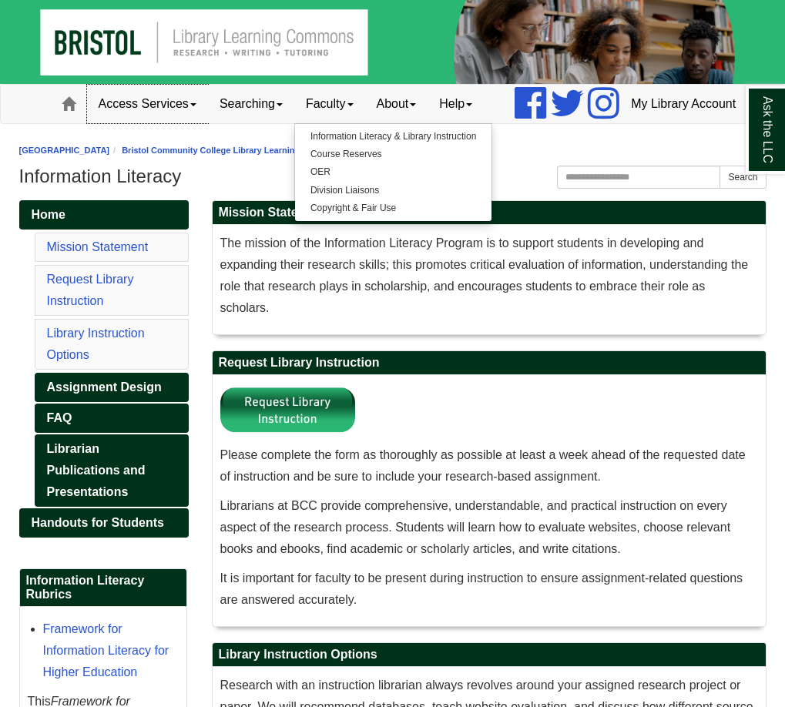
click at [133, 123] on link "Access Services" at bounding box center [147, 104] width 121 height 39
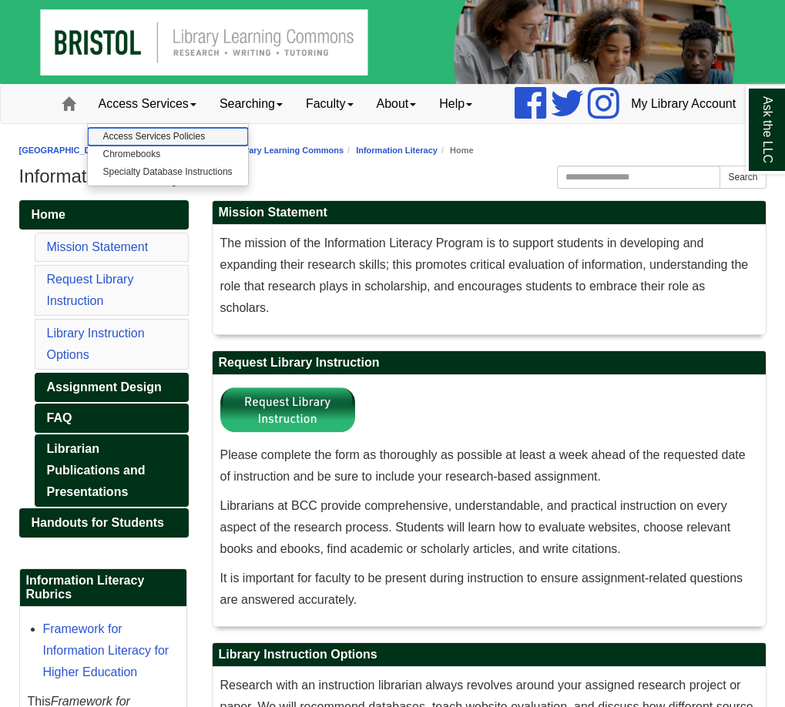
click at [141, 146] on link "Access Services Policies" at bounding box center [168, 137] width 160 height 18
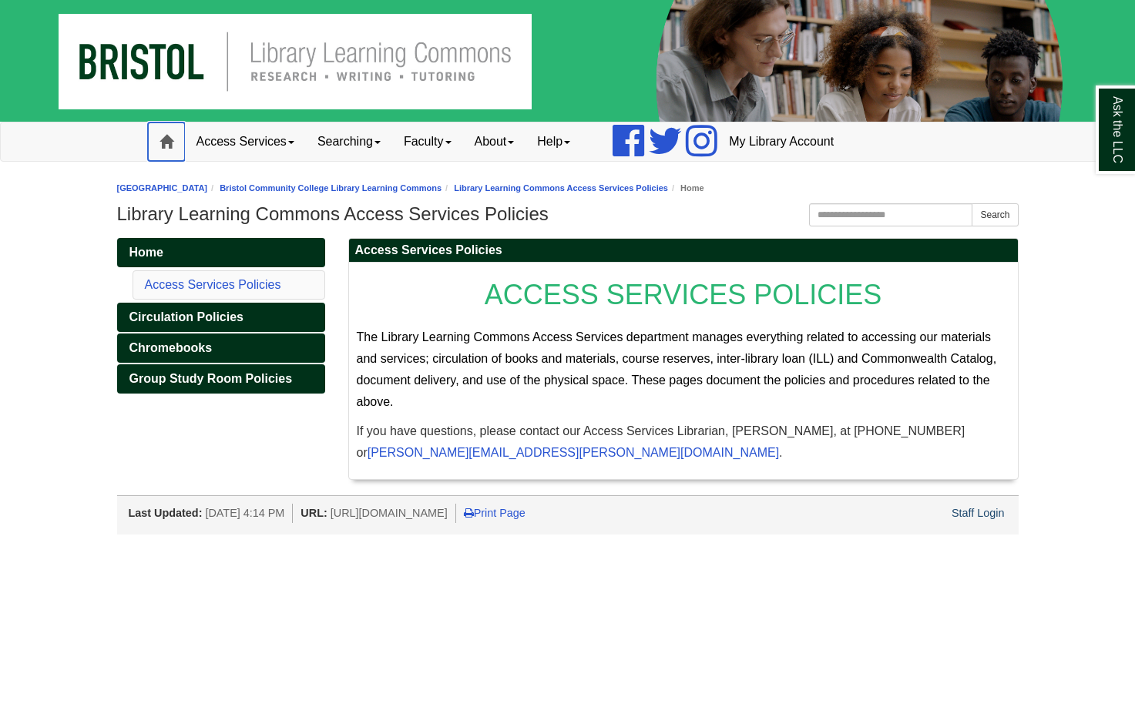
click at [178, 132] on link "Home" at bounding box center [166, 142] width 37 height 39
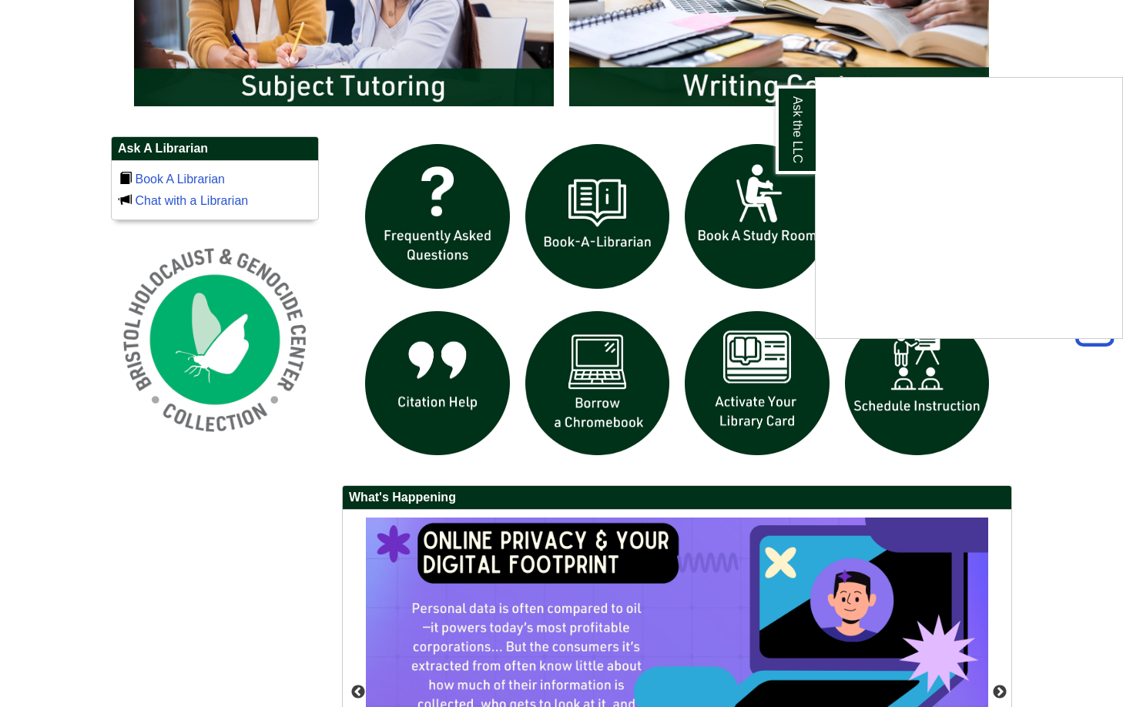
scroll to position [917, 0]
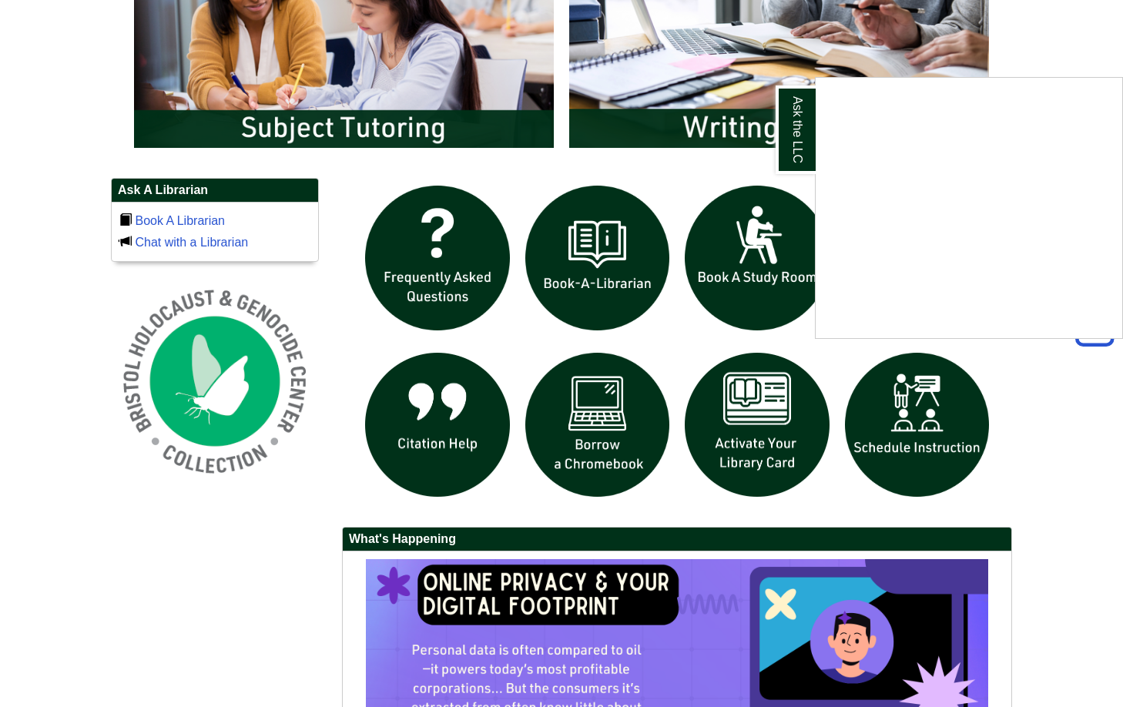
click at [443, 188] on div "Ask the LLC" at bounding box center [561, 353] width 1123 height 707
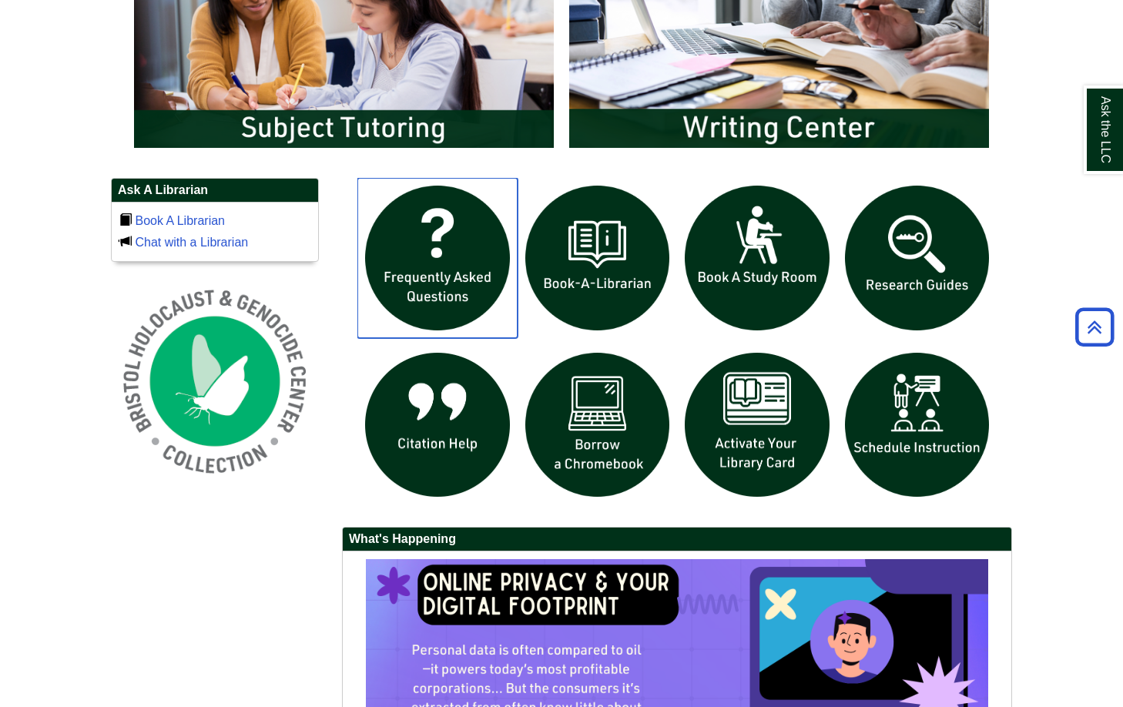
click at [456, 221] on img "slideshow" at bounding box center [438, 258] width 160 height 160
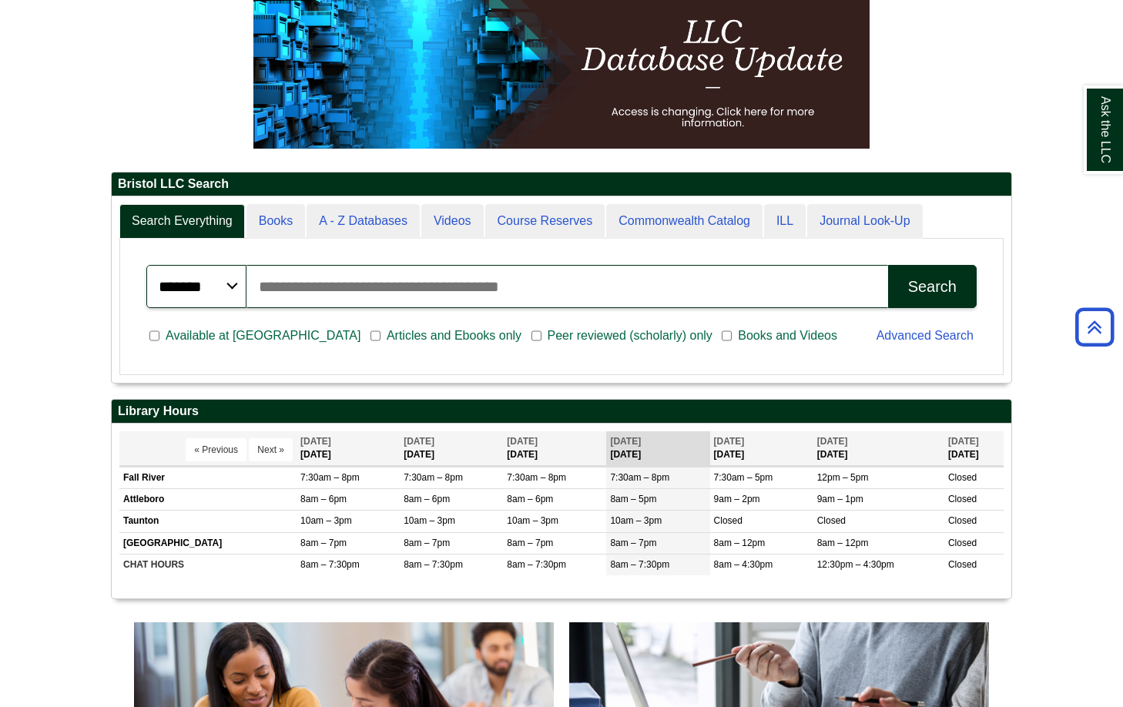
scroll to position [186, 900]
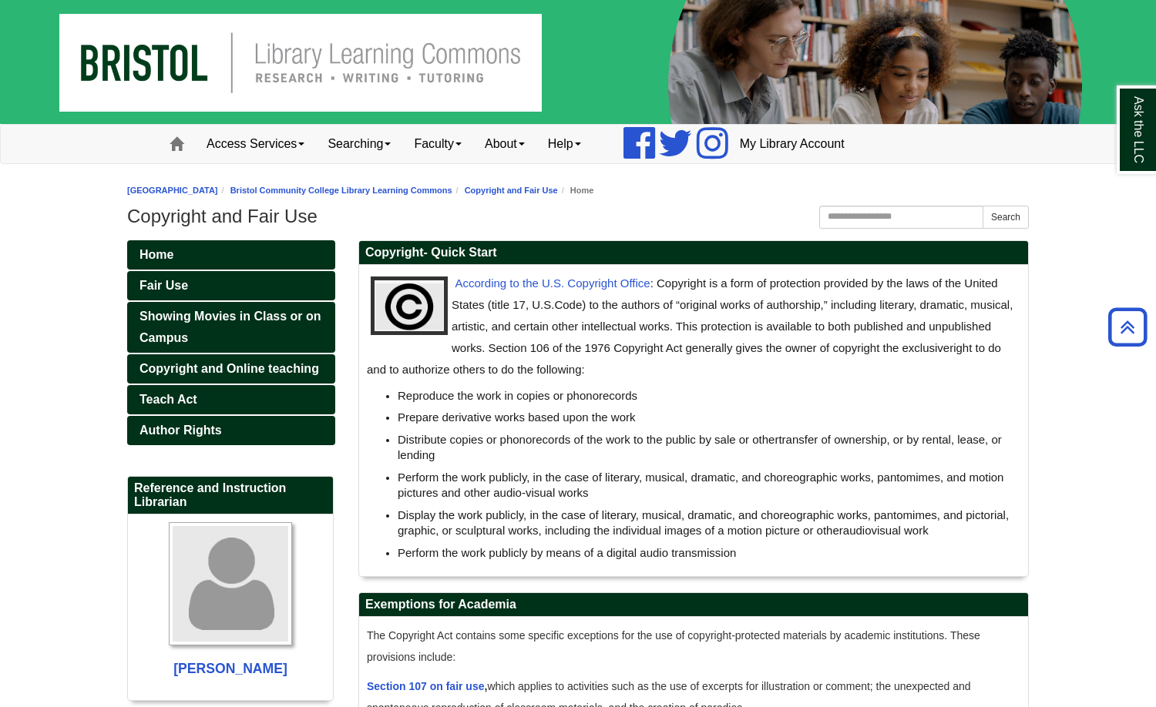
scroll to position [357, 0]
